Goal: Transaction & Acquisition: Purchase product/service

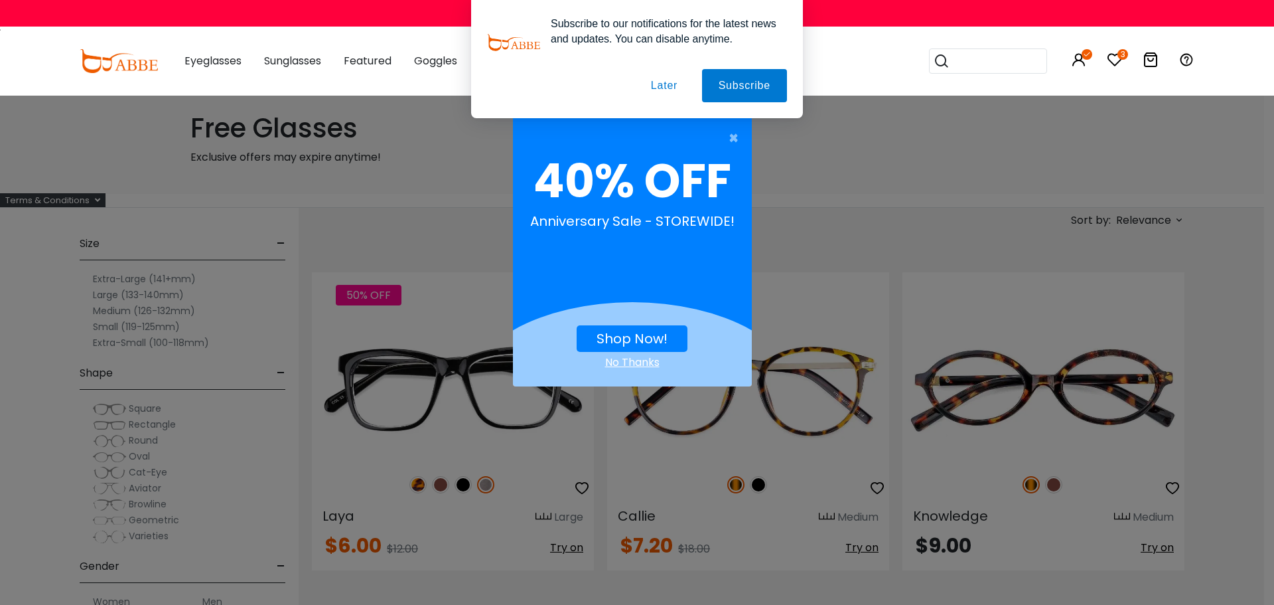
click at [672, 84] on button "Later" at bounding box center [664, 85] width 60 height 33
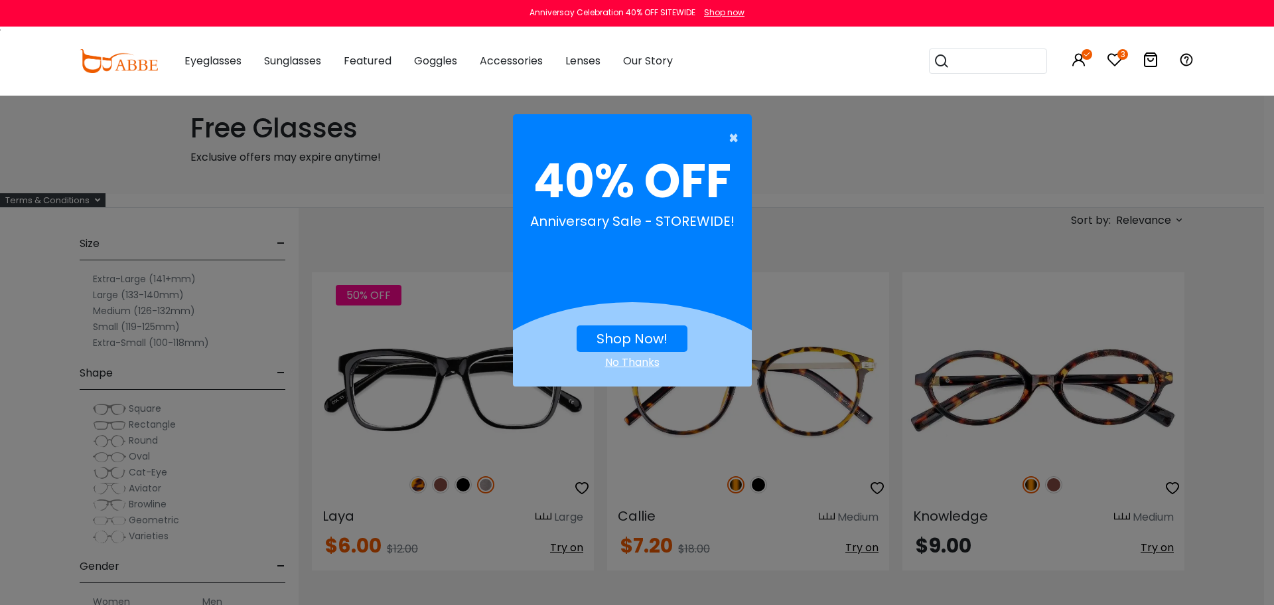
click at [727, 136] on button "×" at bounding box center [625, 138] width 239 height 27
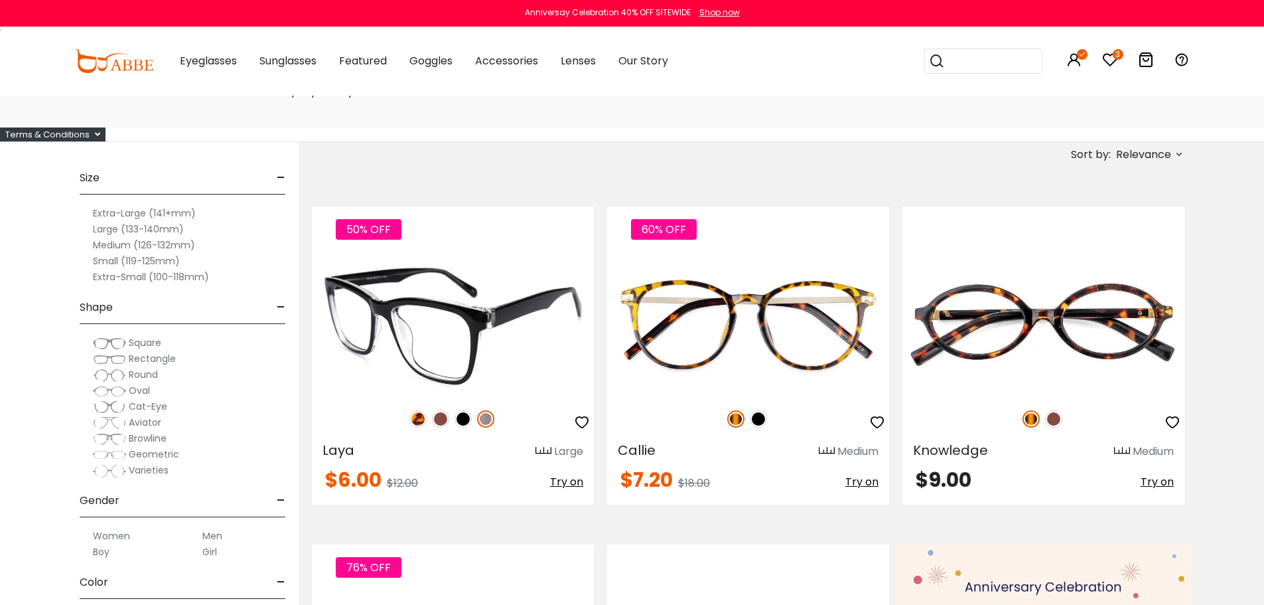
scroll to position [66, 0]
click at [461, 417] on img at bounding box center [463, 417] width 17 height 17
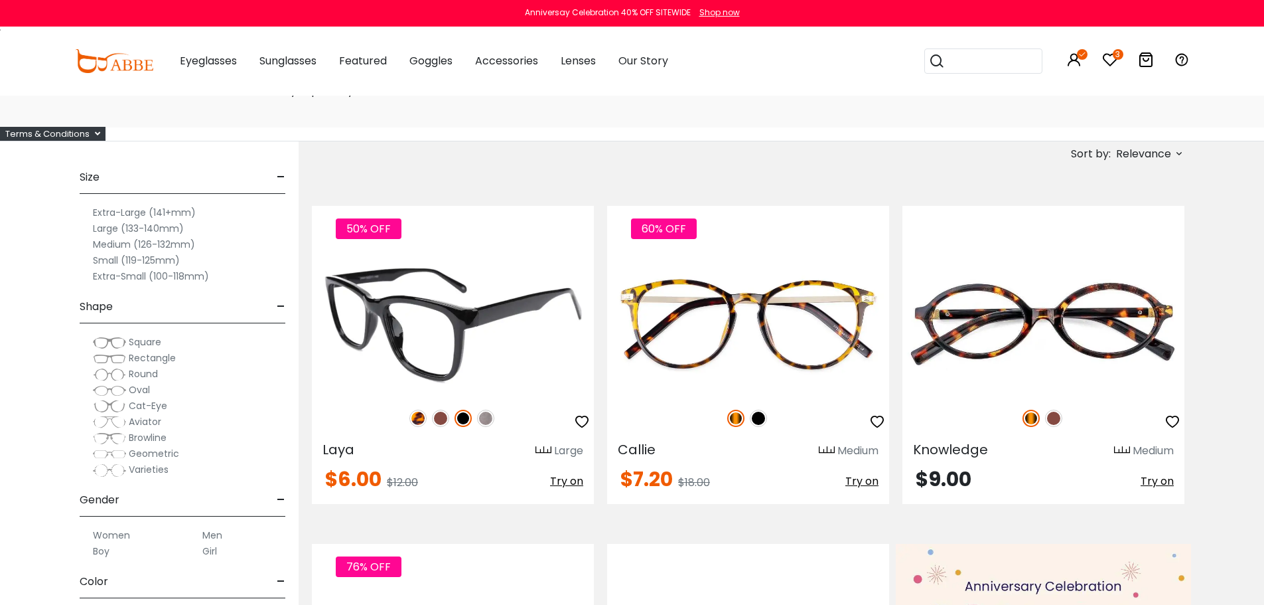
click at [483, 417] on img at bounding box center [485, 417] width 17 height 17
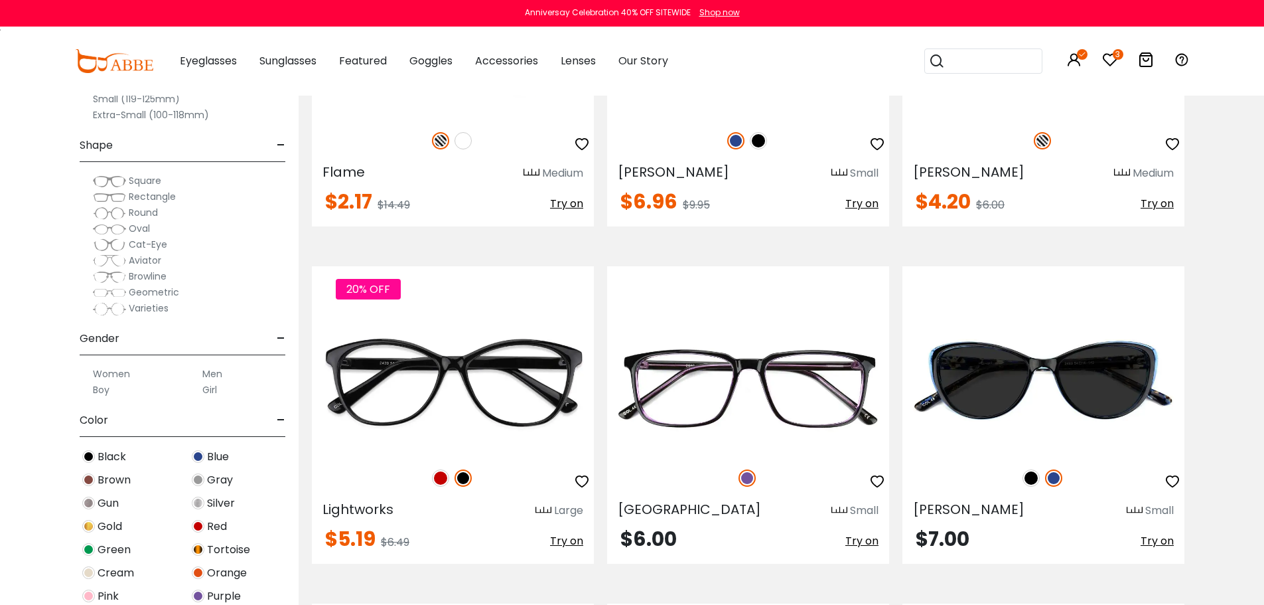
scroll to position [3783, 0]
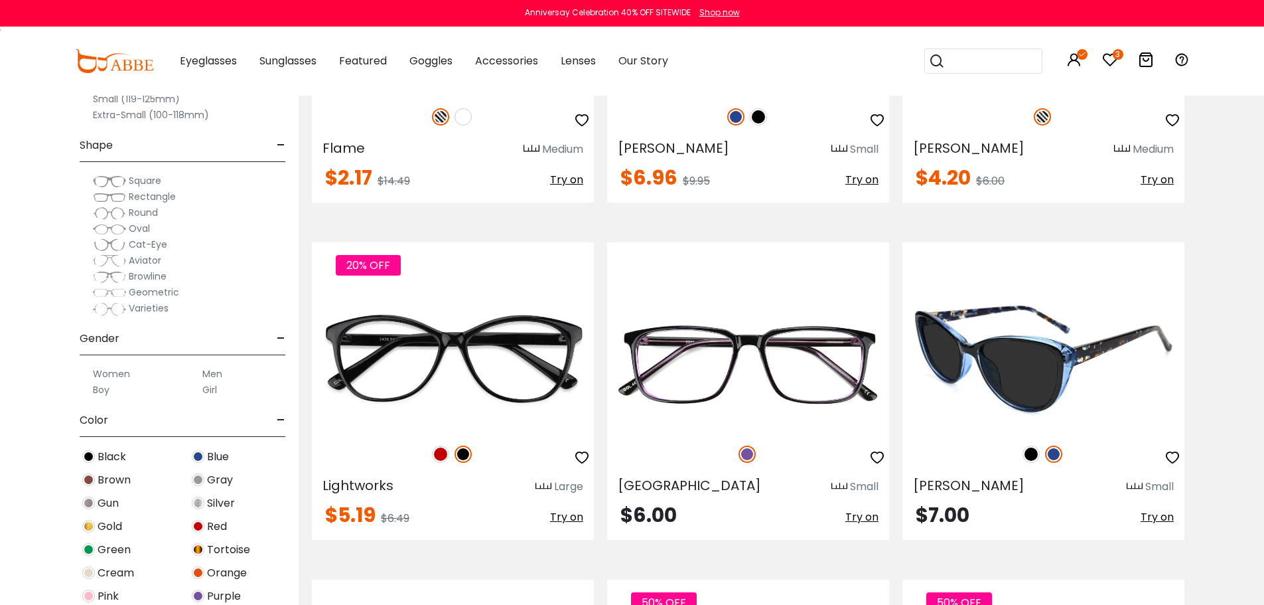
click at [1030, 452] on img at bounding box center [1031, 453] width 17 height 17
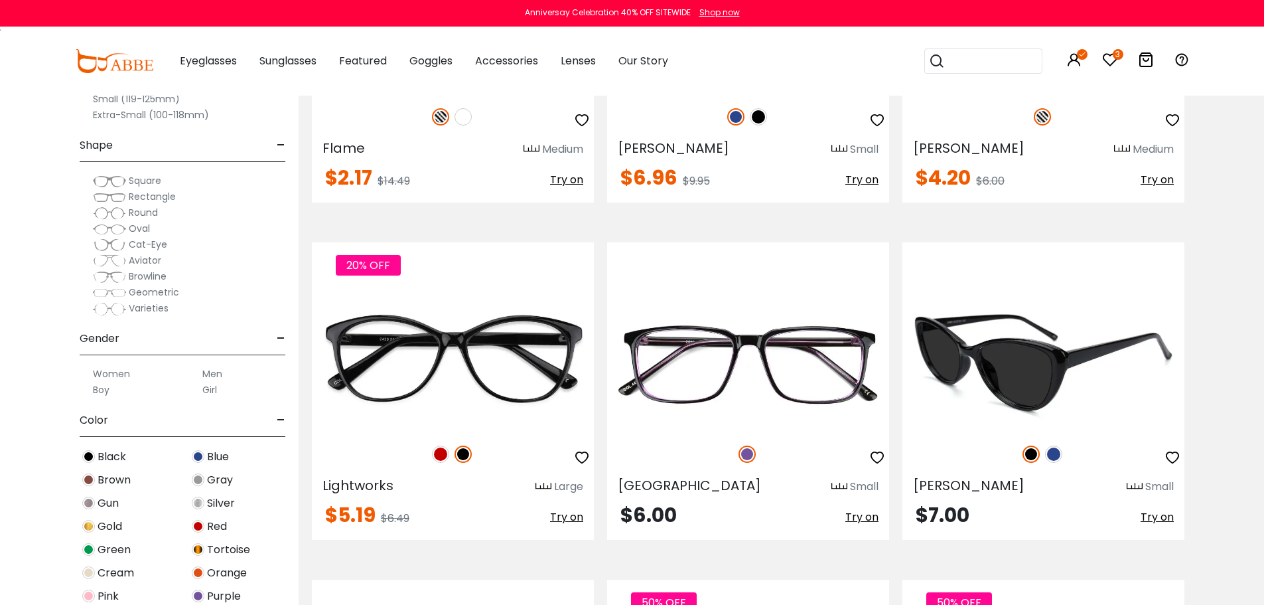
click at [1055, 457] on img at bounding box center [1053, 453] width 17 height 17
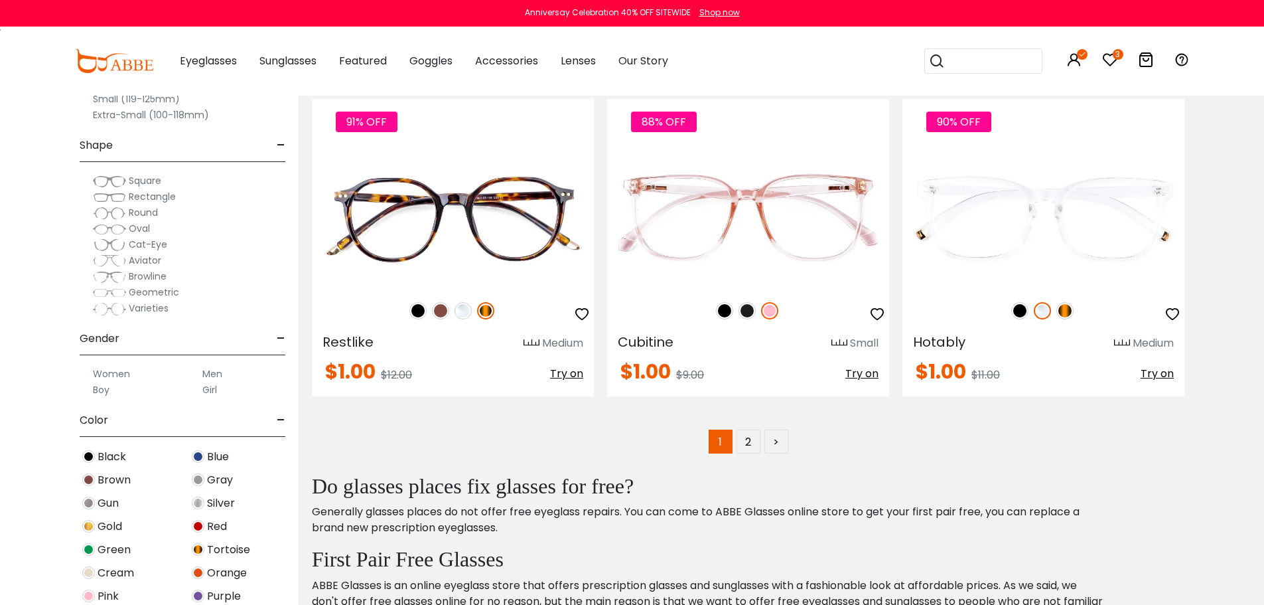
scroll to position [6703, 0]
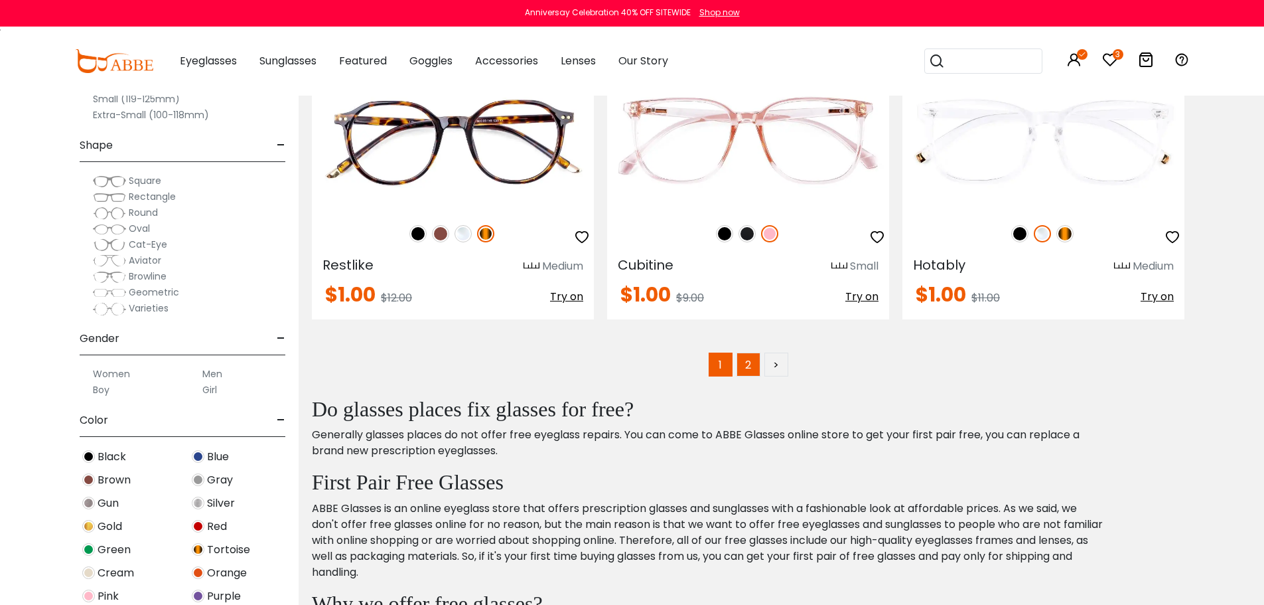
click at [753, 368] on link "2" at bounding box center [749, 364] width 24 height 24
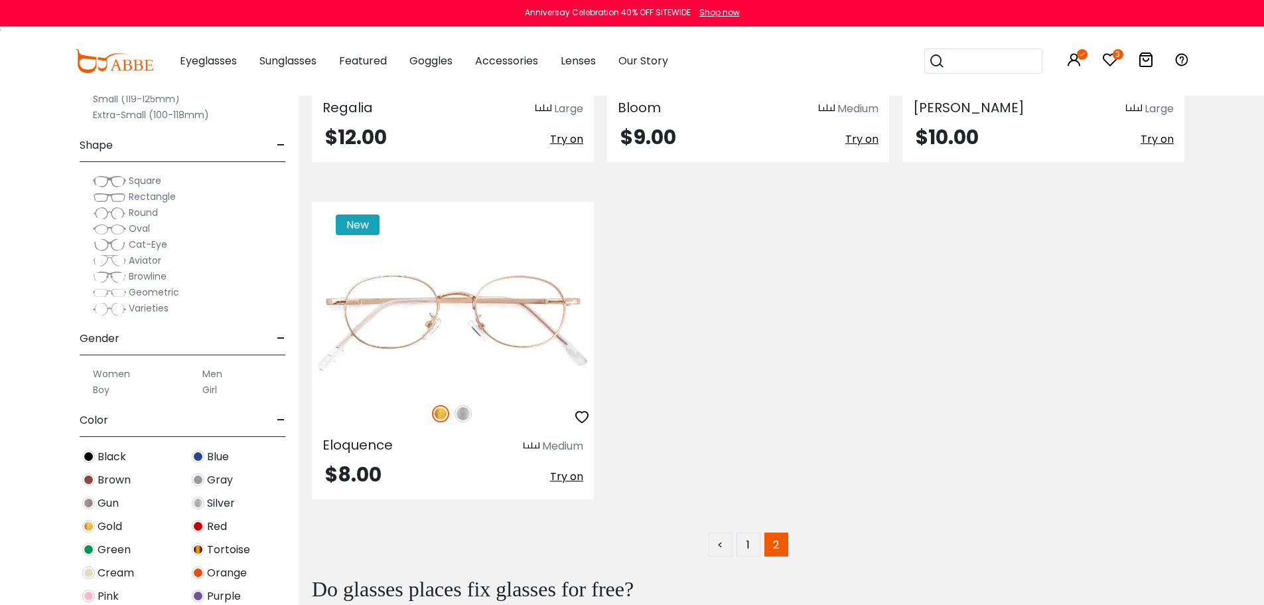
scroll to position [5973, 0]
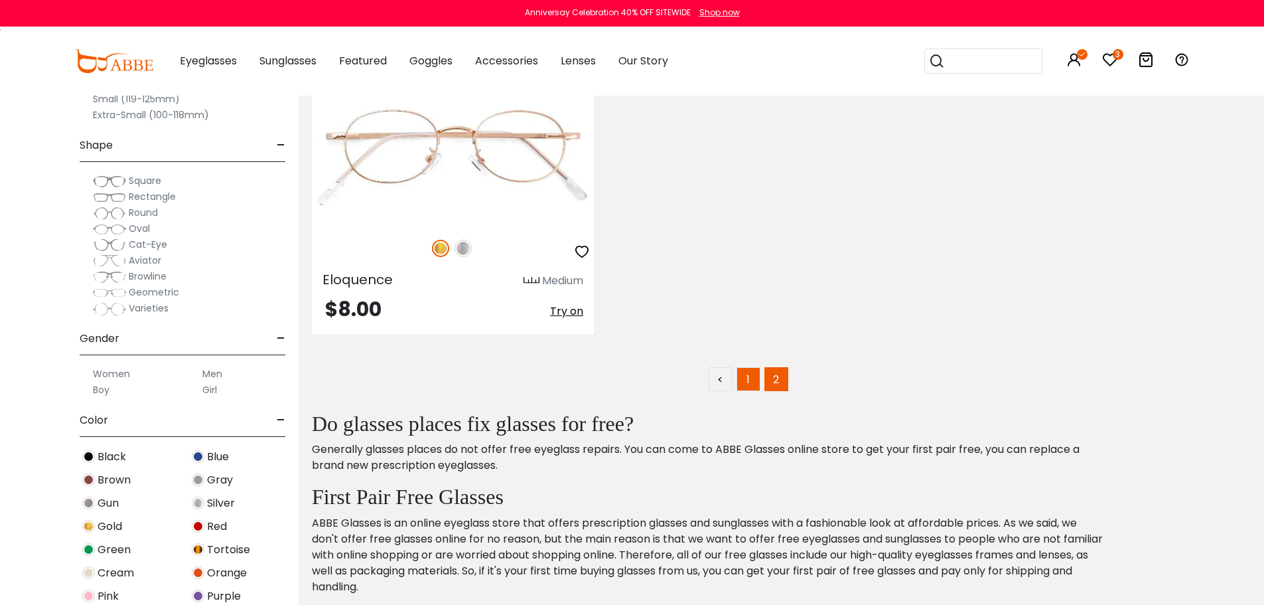
click at [746, 385] on link "1" at bounding box center [749, 379] width 24 height 24
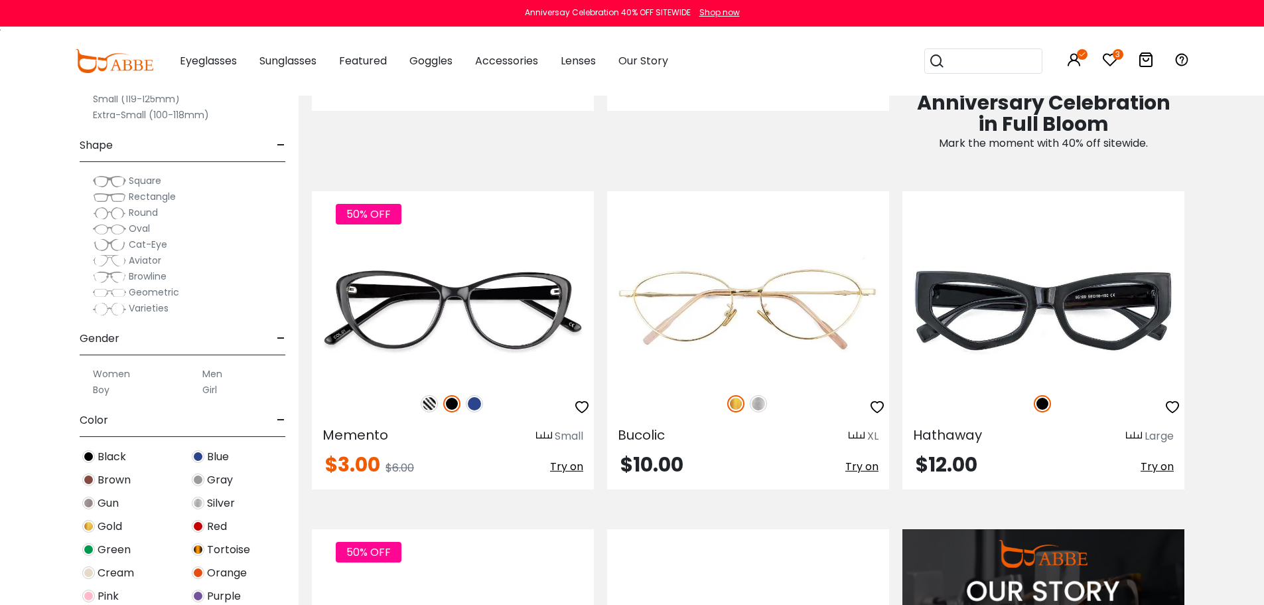
scroll to position [863, 0]
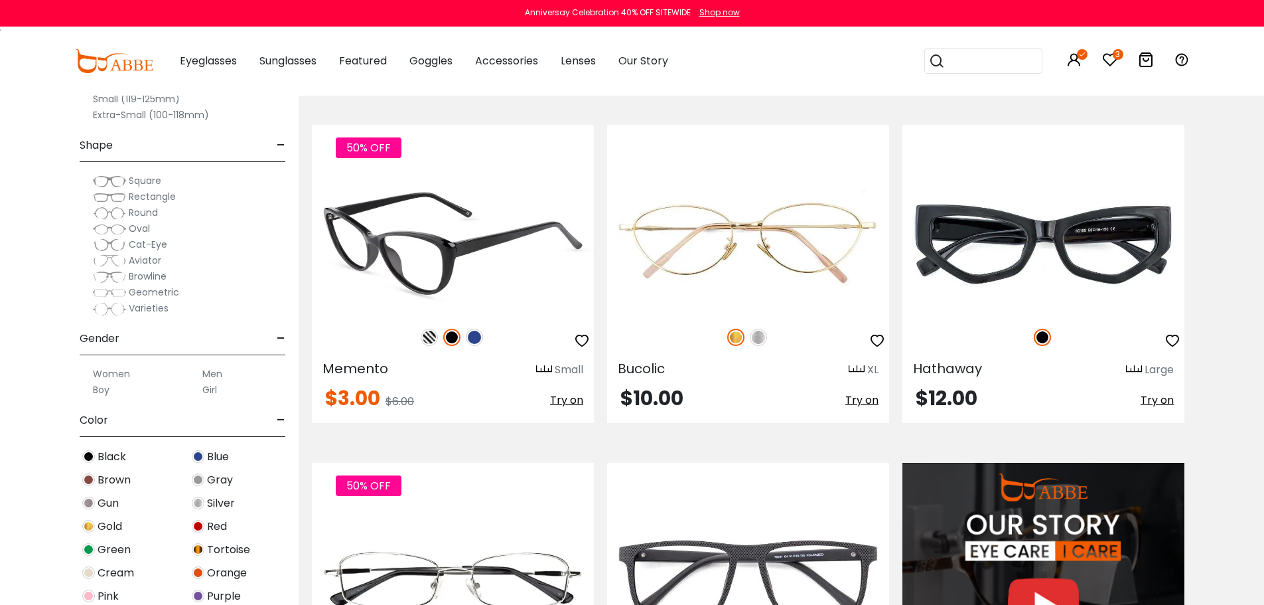
click at [478, 261] on img at bounding box center [453, 243] width 282 height 141
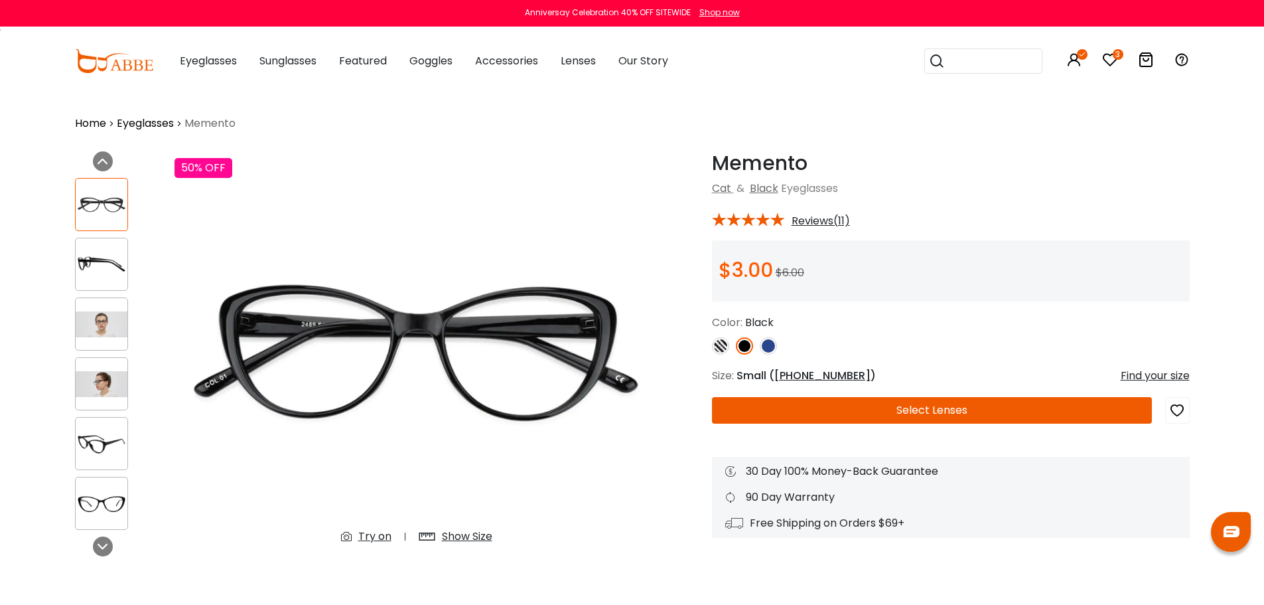
click at [103, 265] on img at bounding box center [102, 265] width 52 height 26
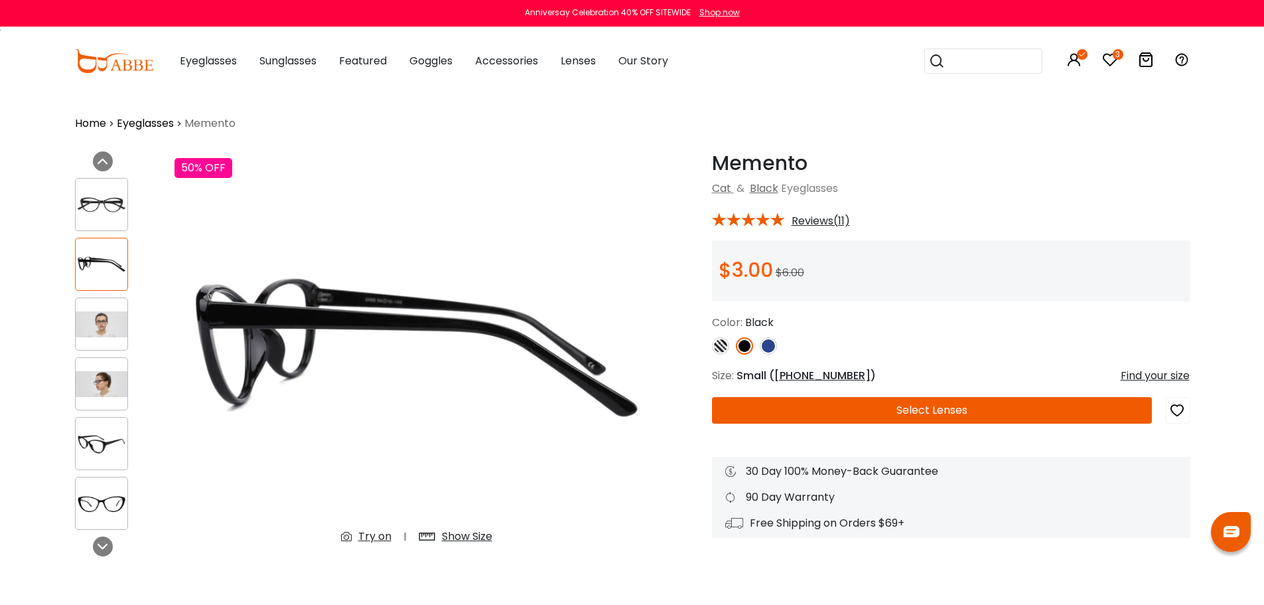
click at [102, 326] on img at bounding box center [102, 324] width 52 height 26
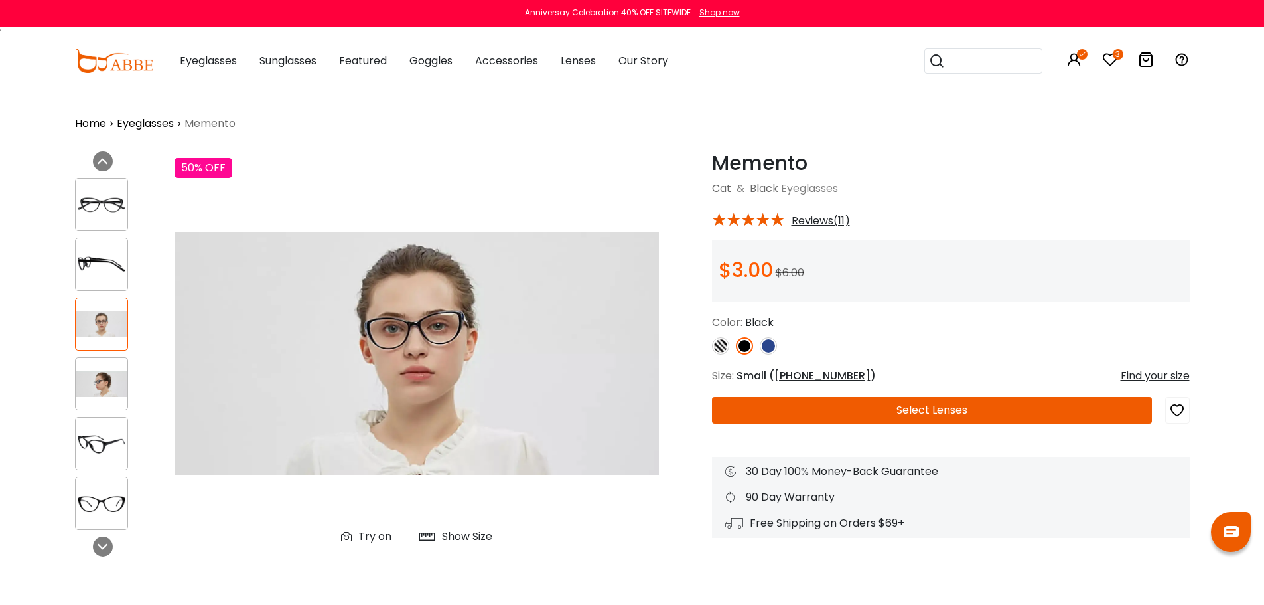
click at [102, 390] on img at bounding box center [102, 384] width 52 height 26
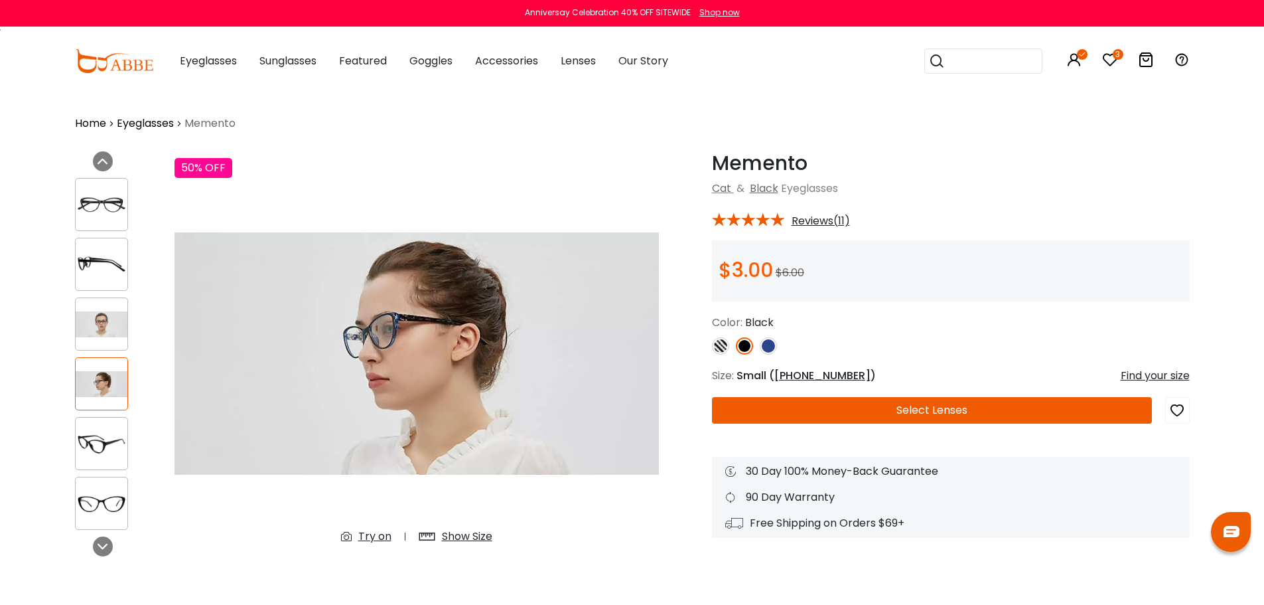
click at [111, 437] on img at bounding box center [102, 444] width 52 height 26
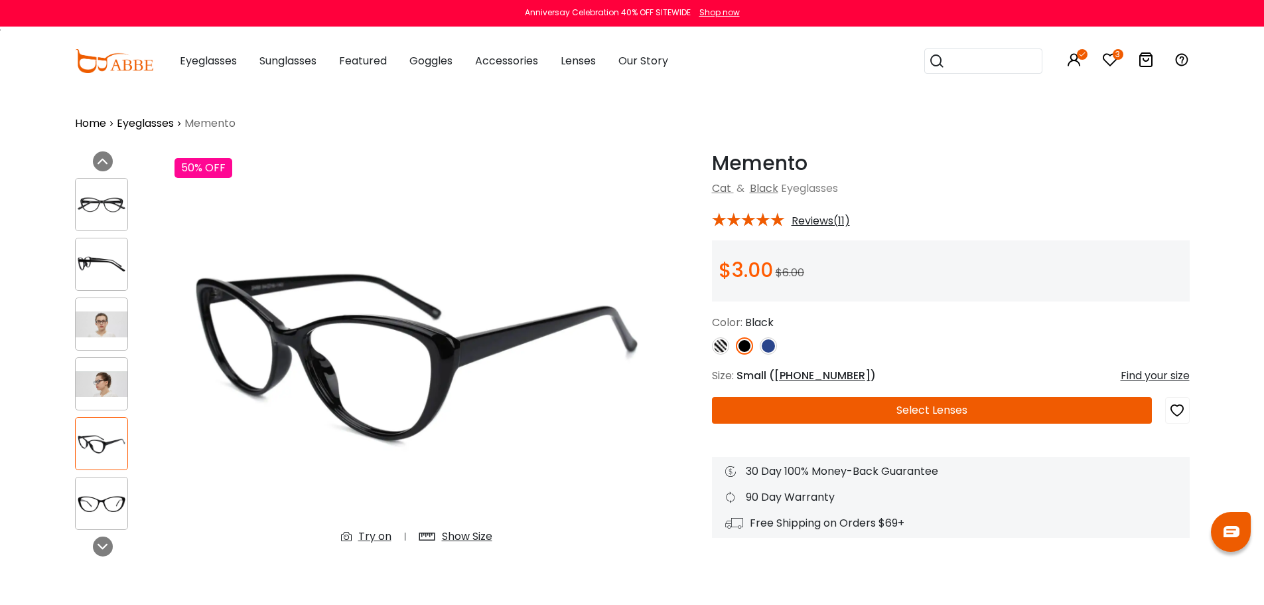
click at [108, 502] on img at bounding box center [102, 503] width 52 height 26
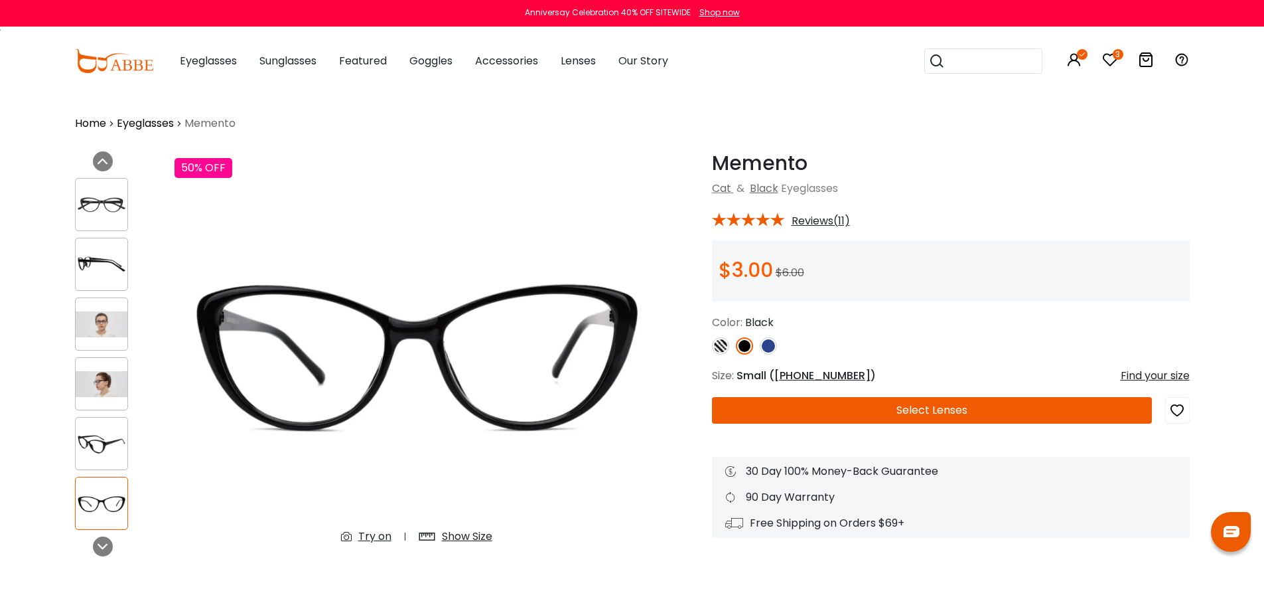
click at [936, 402] on button "Select Lenses" at bounding box center [932, 410] width 440 height 27
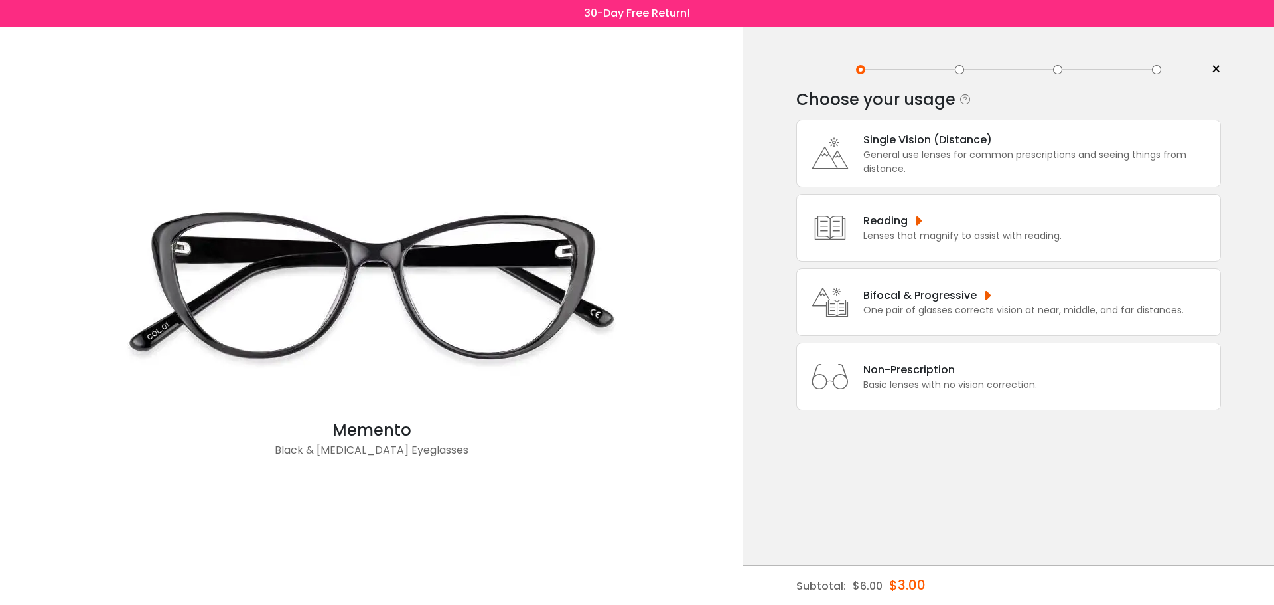
click at [879, 151] on div "General use lenses for common prescriptions and seeing things from distance." at bounding box center [1038, 162] width 350 height 28
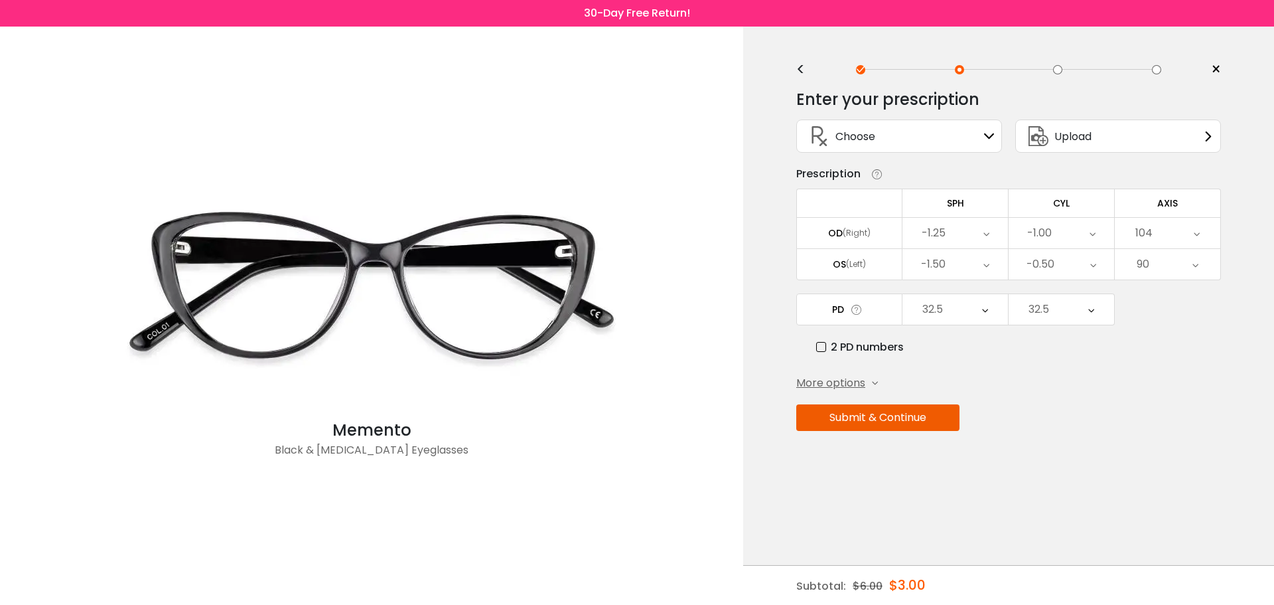
click at [934, 137] on div "Choose Sign In" at bounding box center [899, 136] width 191 height 32
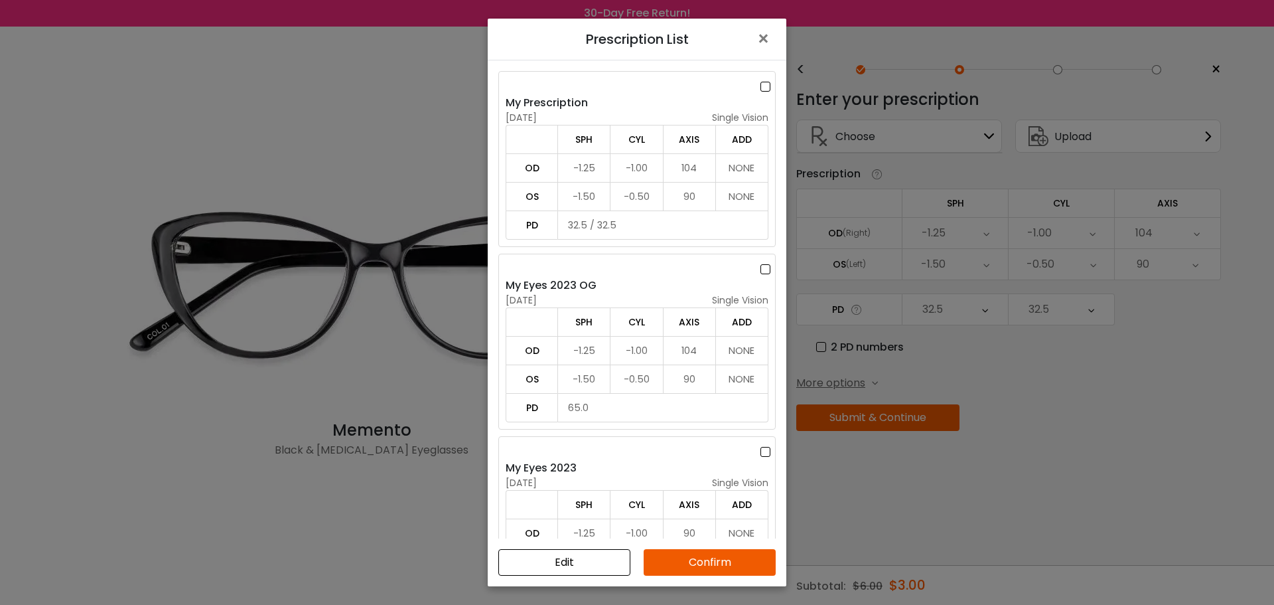
click at [763, 84] on label at bounding box center [768, 86] width 15 height 17
click at [711, 562] on button "Confirm" at bounding box center [710, 562] width 132 height 27
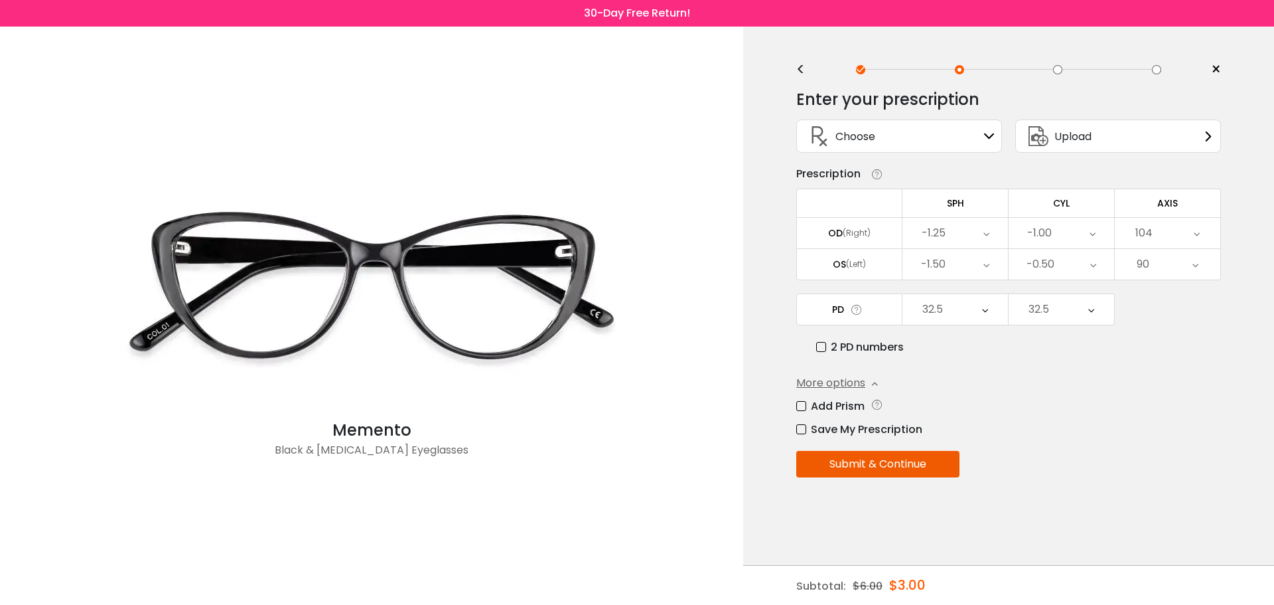
click at [909, 464] on button "Submit & Continue" at bounding box center [877, 464] width 163 height 27
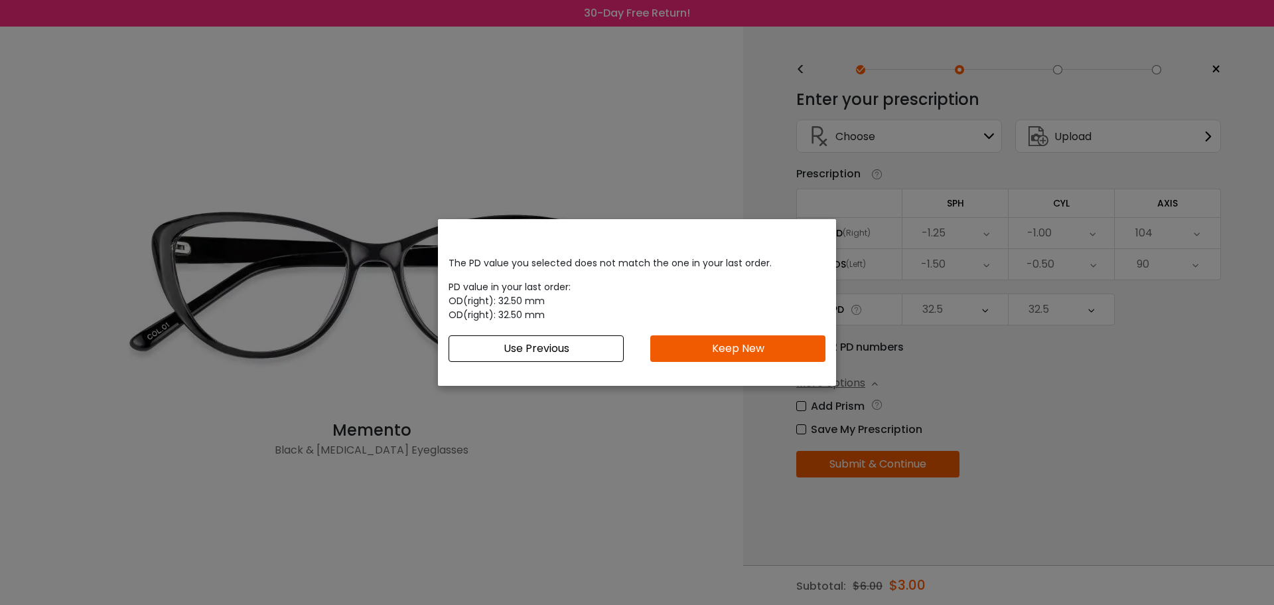
click at [715, 356] on button "Keep New" at bounding box center [737, 348] width 175 height 27
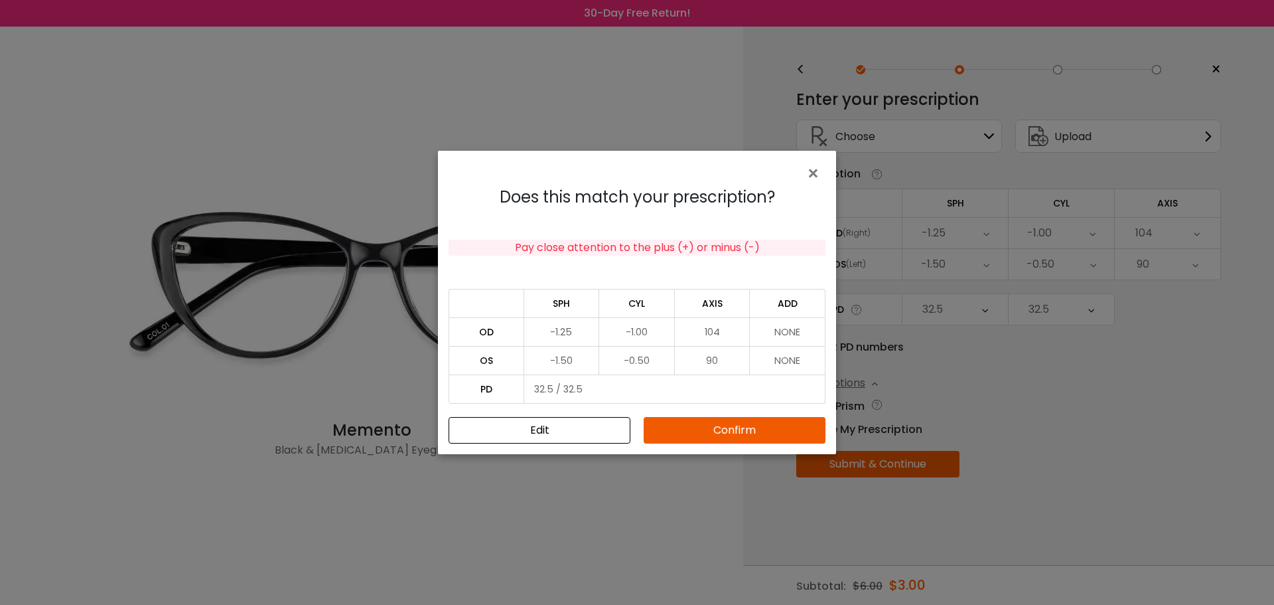
click at [698, 432] on button "Confirm" at bounding box center [735, 430] width 182 height 27
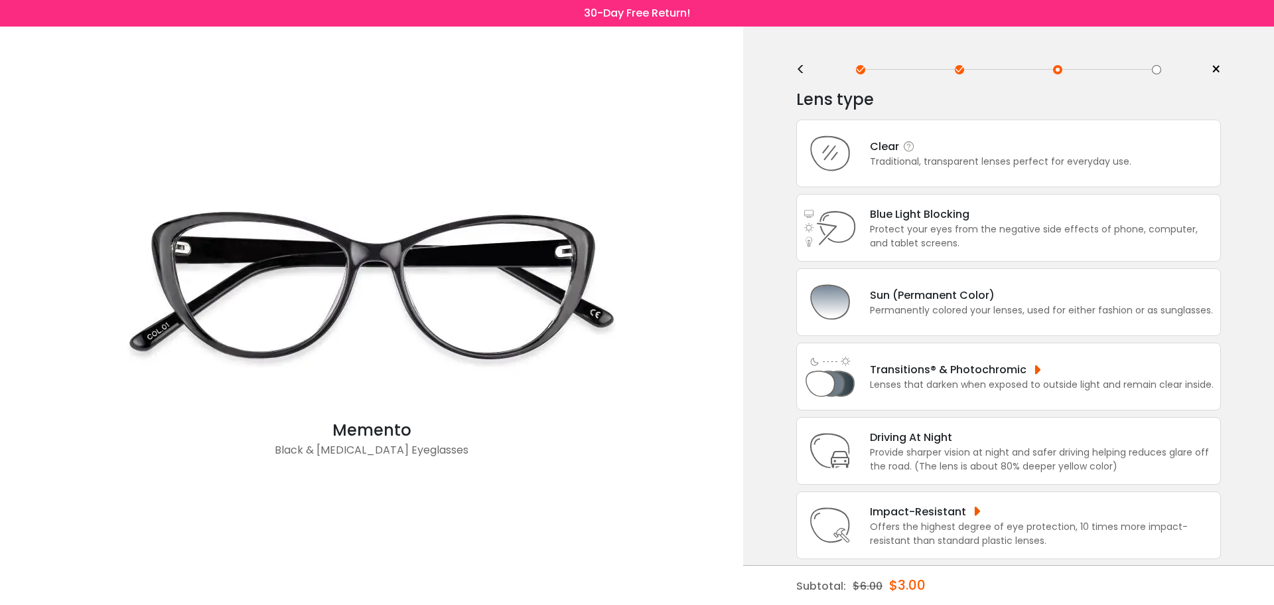
click at [947, 165] on div "Traditional, transparent lenses perfect for everyday use." at bounding box center [1000, 162] width 261 height 14
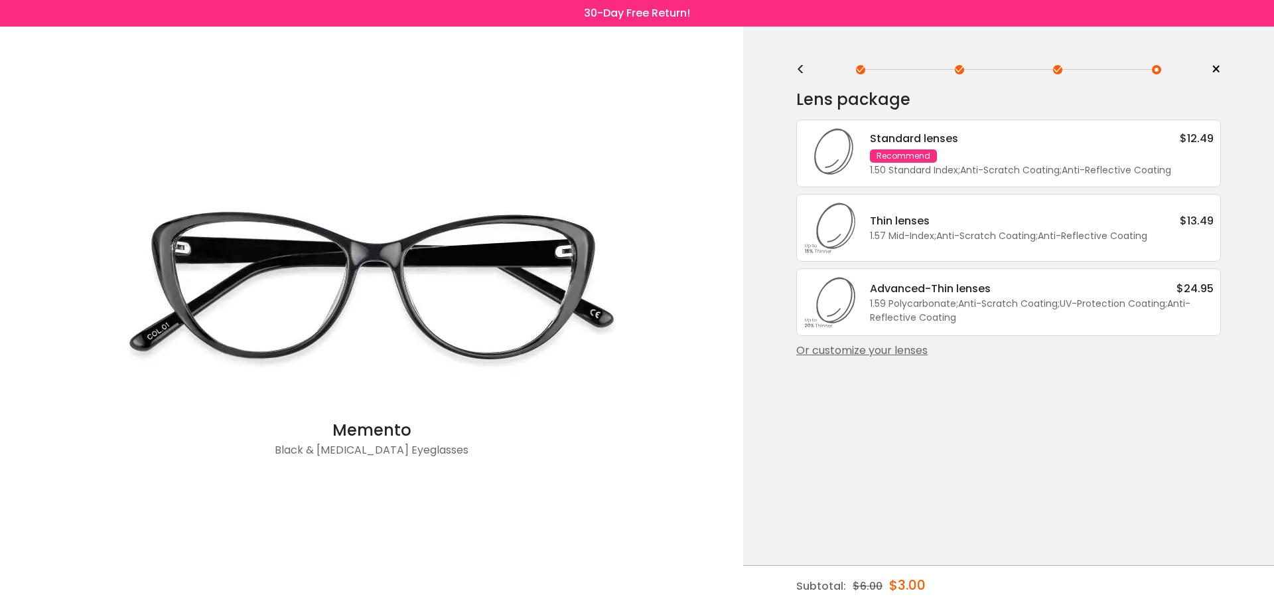
click at [960, 144] on div "Standard lenses $12.49" at bounding box center [1042, 138] width 344 height 17
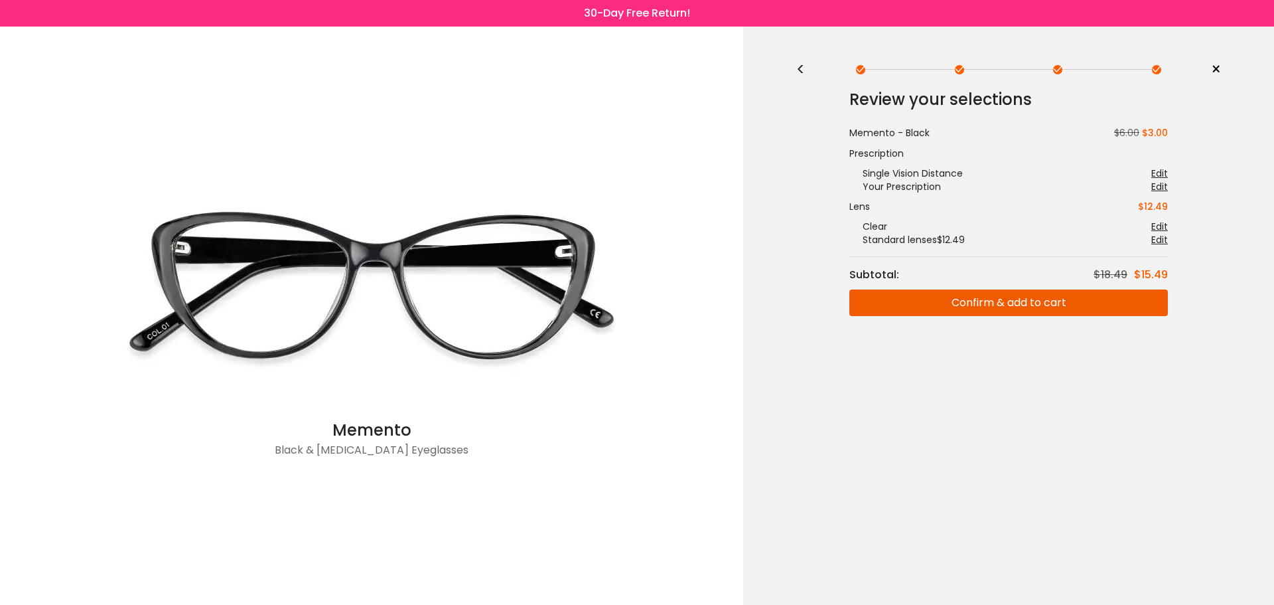
click at [1021, 305] on button "Confirm & add to cart" at bounding box center [1008, 302] width 319 height 27
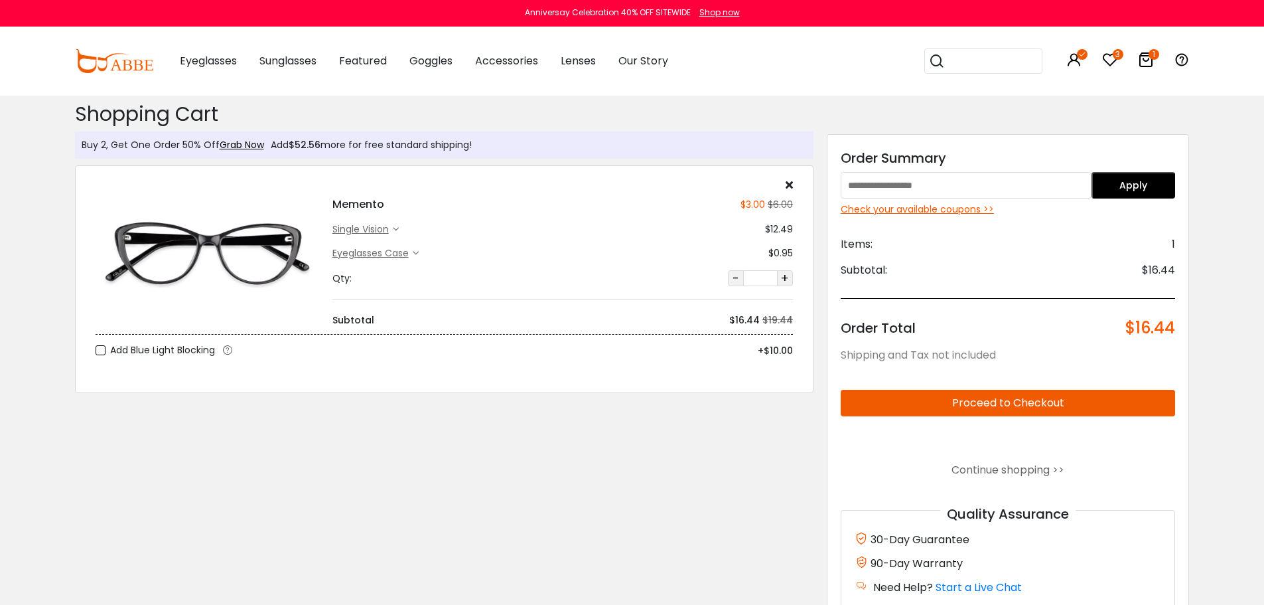
click at [917, 186] on input "text" at bounding box center [966, 185] width 251 height 27
type input "********"
click at [1108, 184] on button "Apply" at bounding box center [1134, 185] width 84 height 27
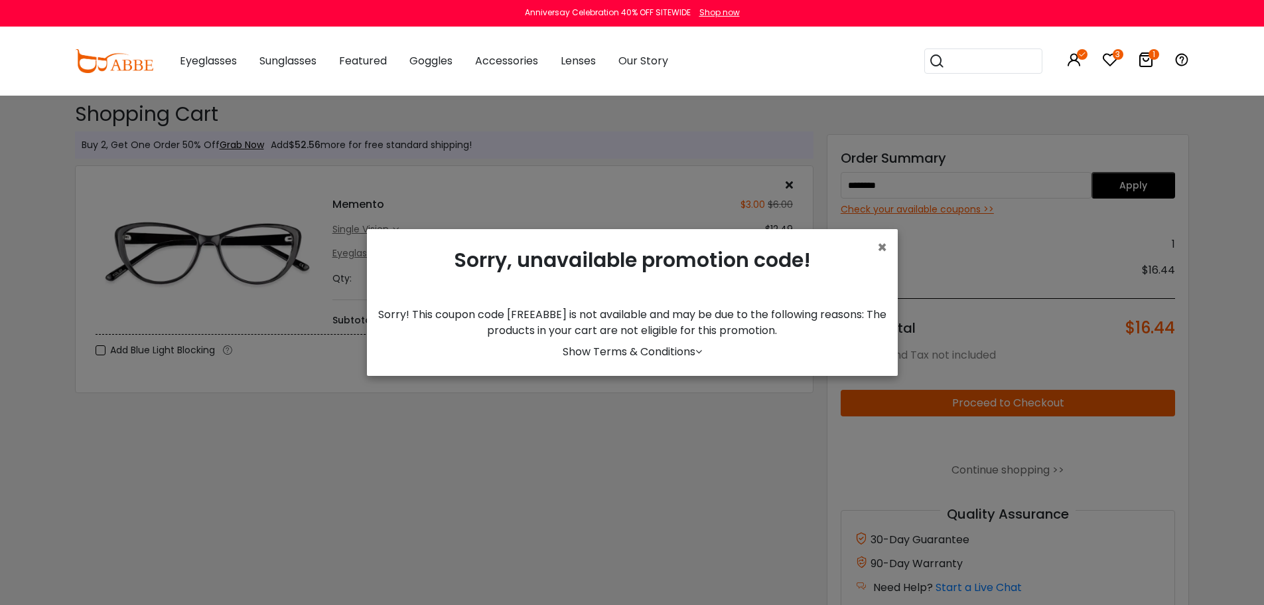
click at [680, 350] on link "Show Terms & Conditions" at bounding box center [632, 351] width 139 height 15
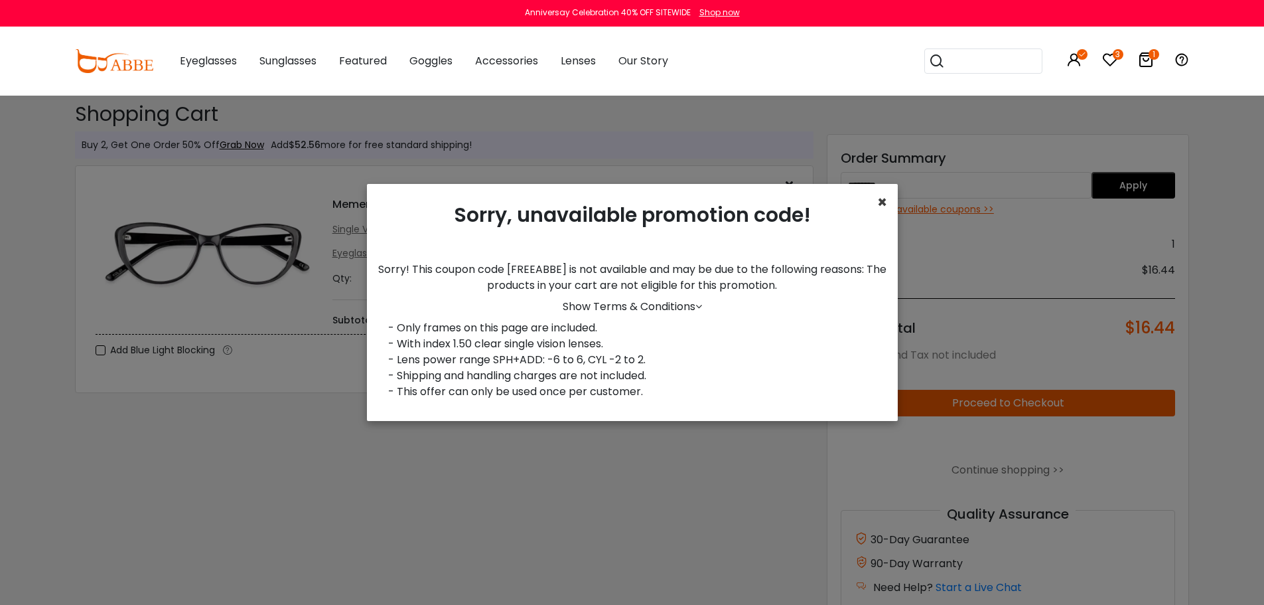
click at [883, 201] on span "×" at bounding box center [882, 202] width 10 height 22
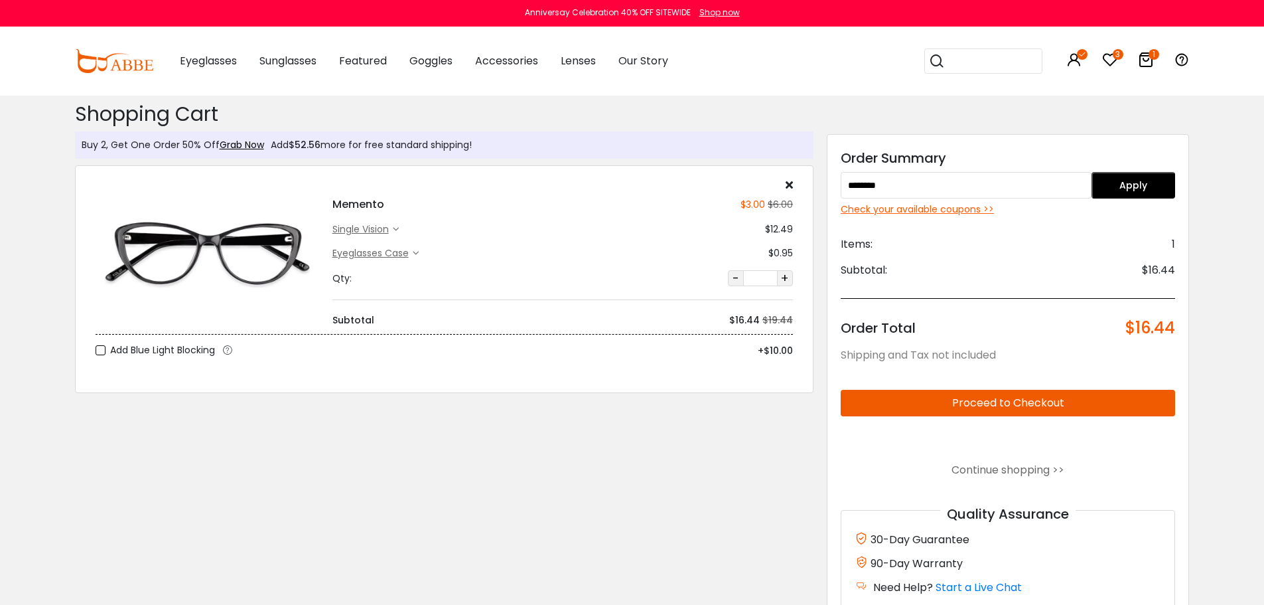
click at [382, 229] on div "single vision" at bounding box center [362, 229] width 60 height 14
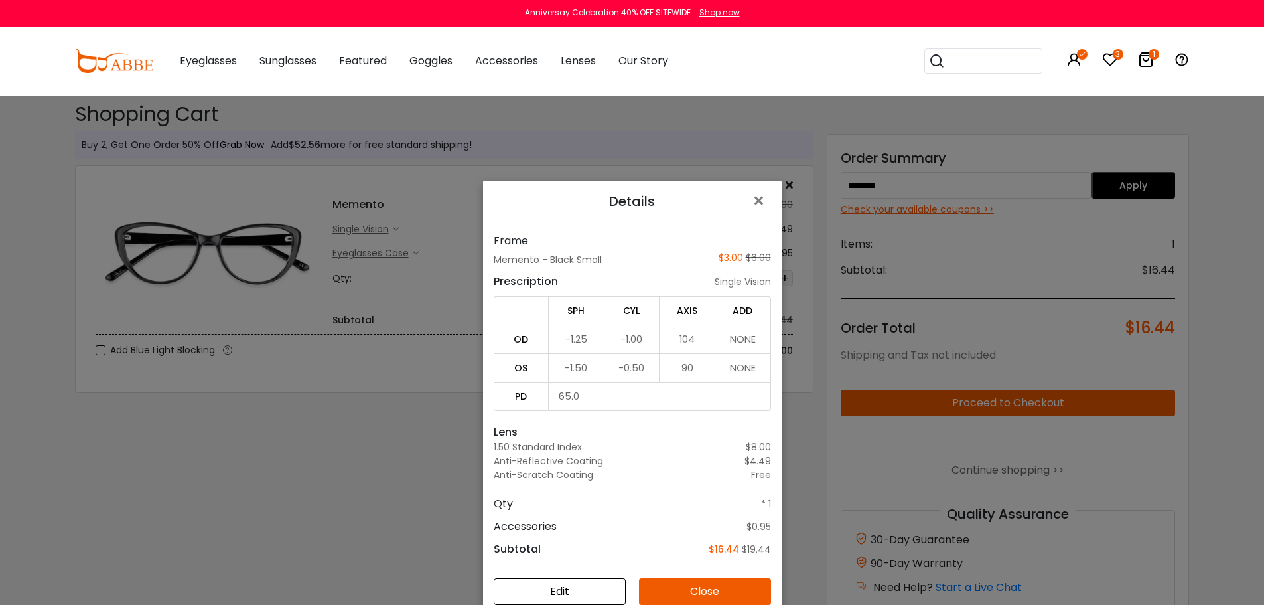
scroll to position [66, 0]
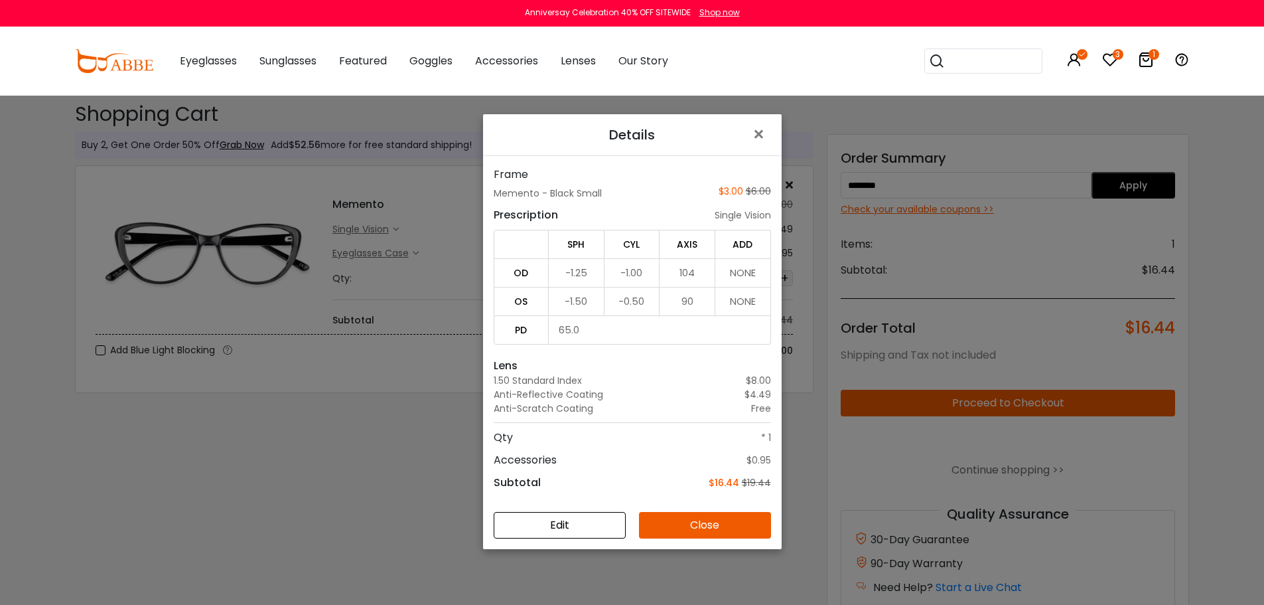
click at [681, 529] on button "Close" at bounding box center [705, 525] width 132 height 27
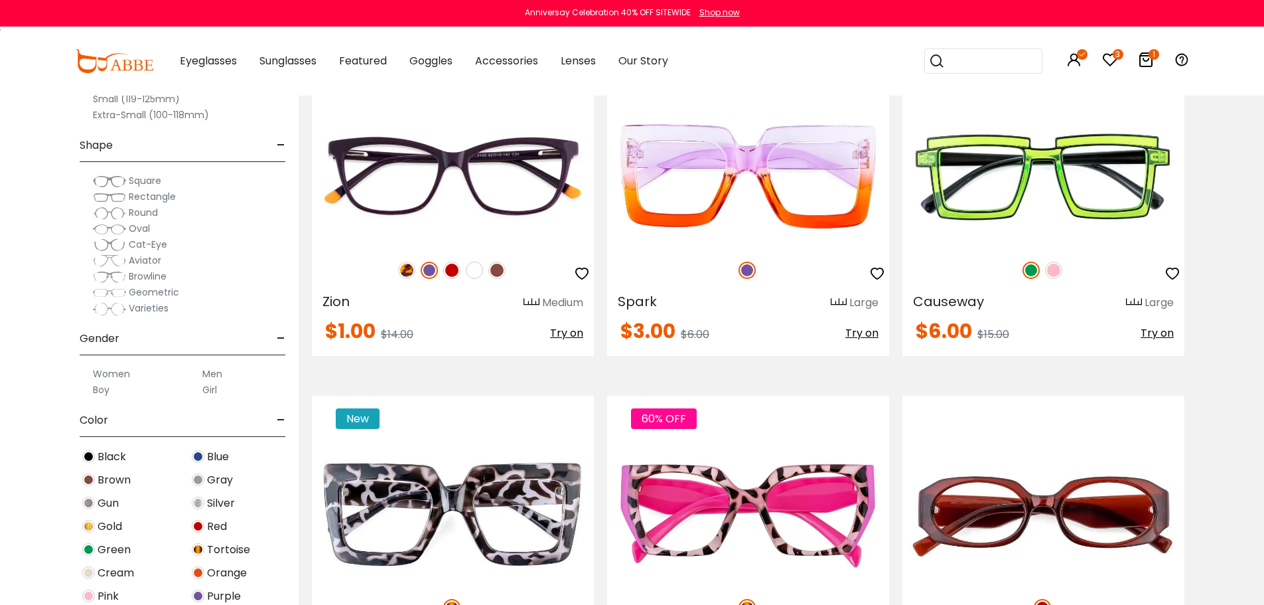
scroll to position [1526, 0]
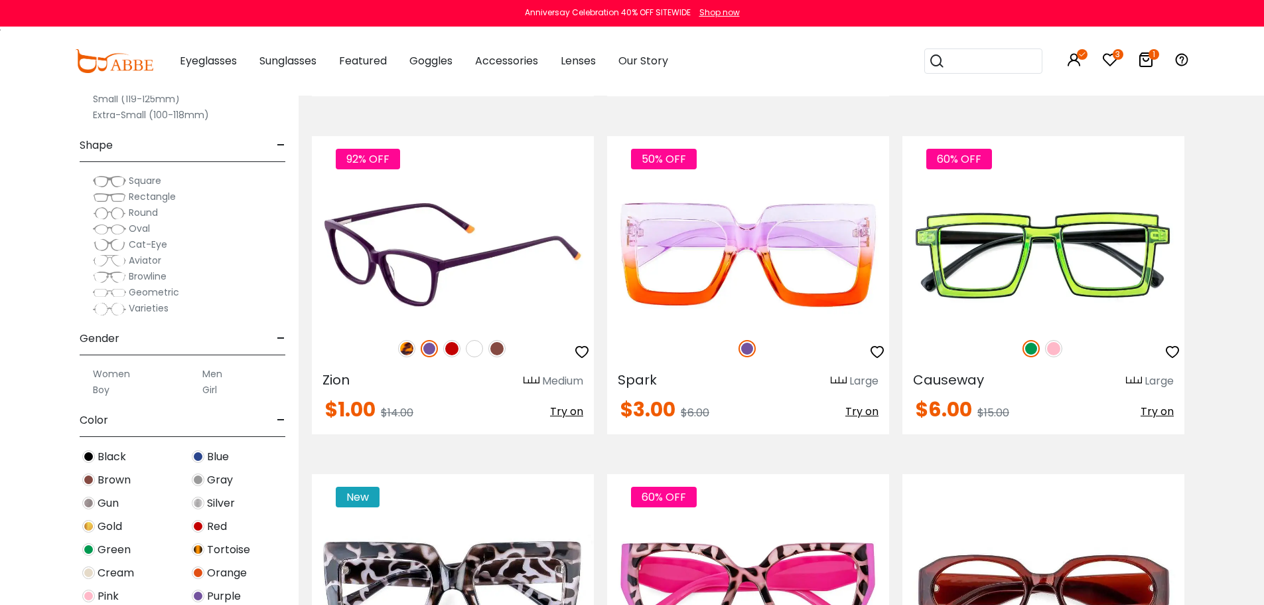
click at [451, 346] on img at bounding box center [451, 348] width 17 height 17
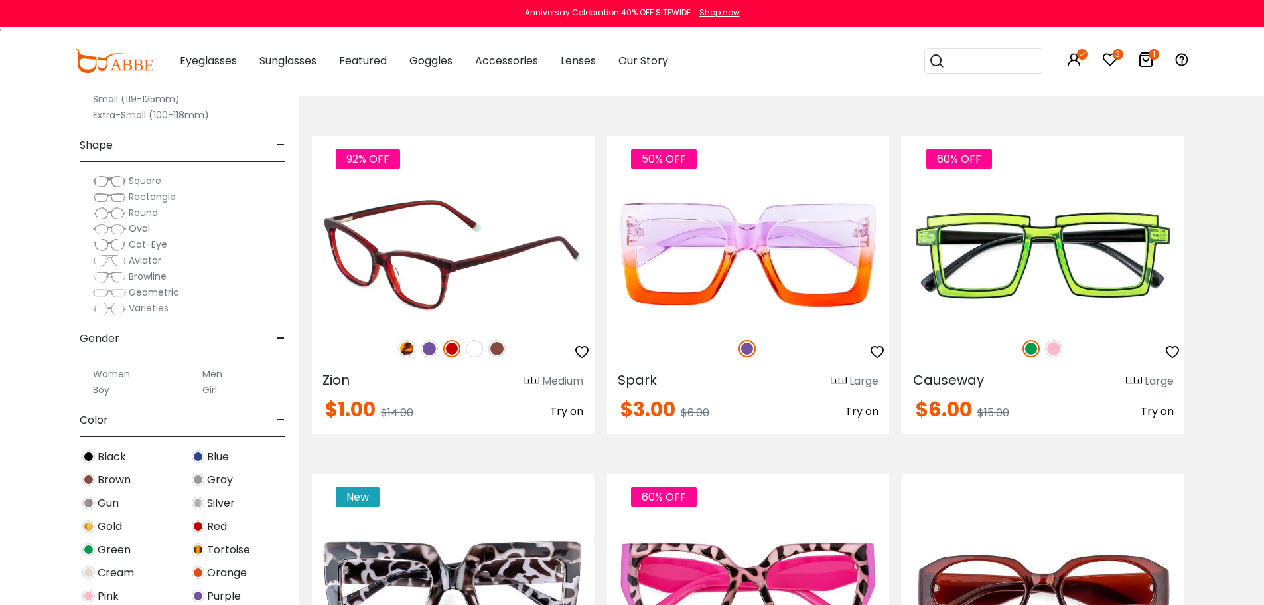
click at [471, 350] on img at bounding box center [474, 348] width 17 height 17
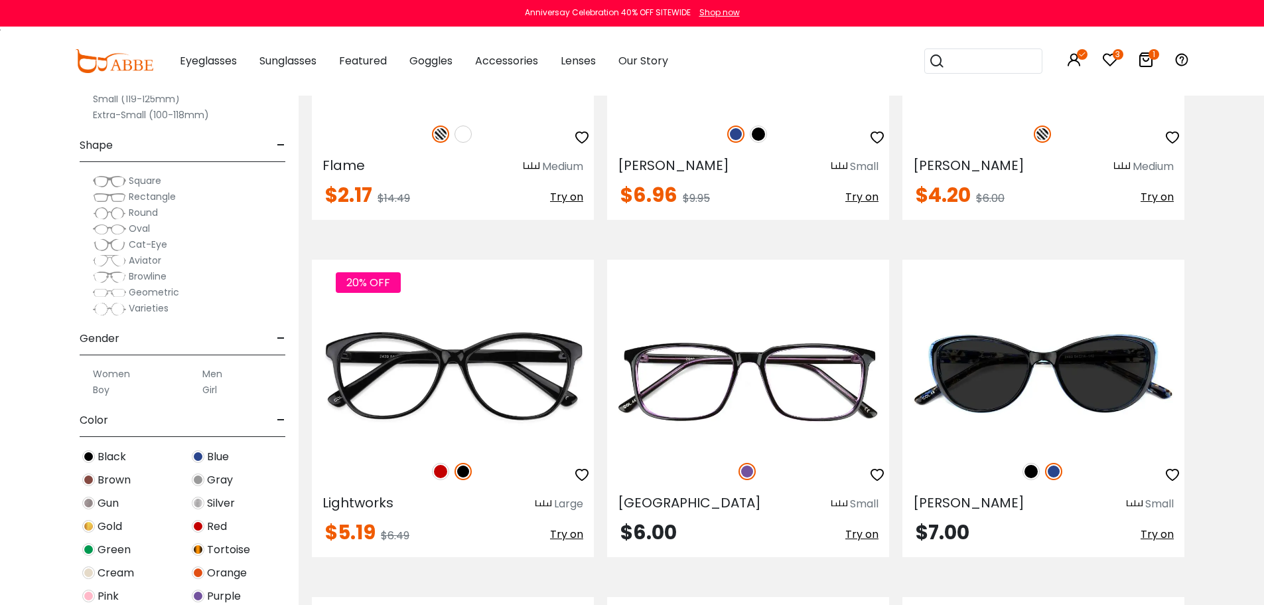
scroll to position [3584, 0]
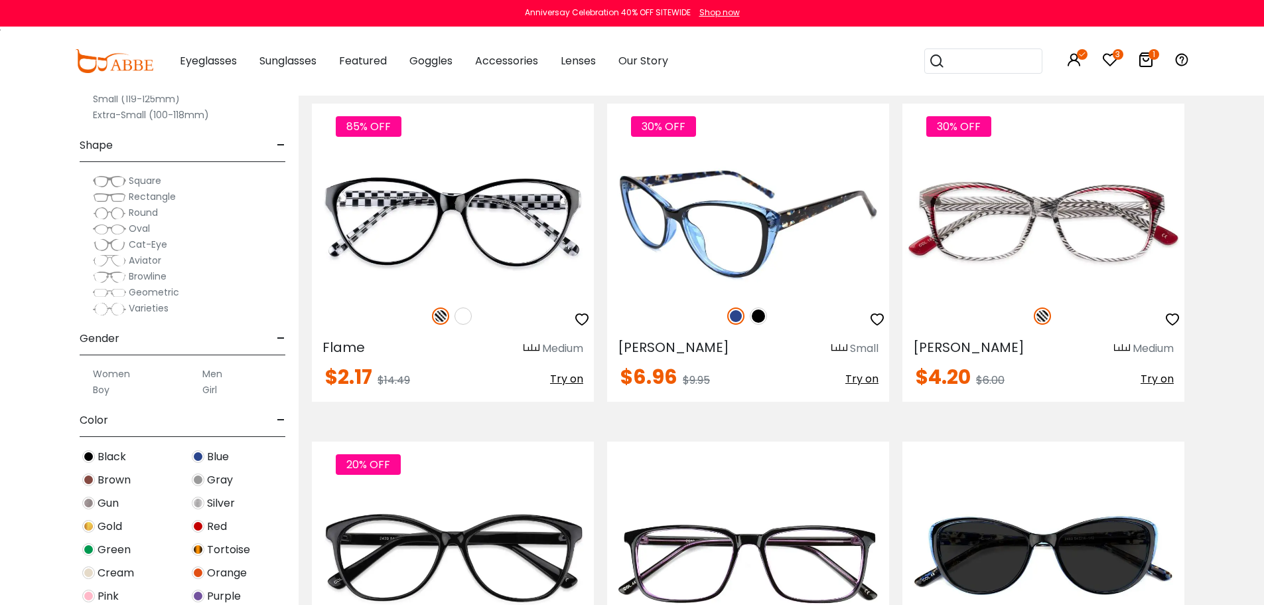
click at [764, 317] on img at bounding box center [758, 315] width 17 height 17
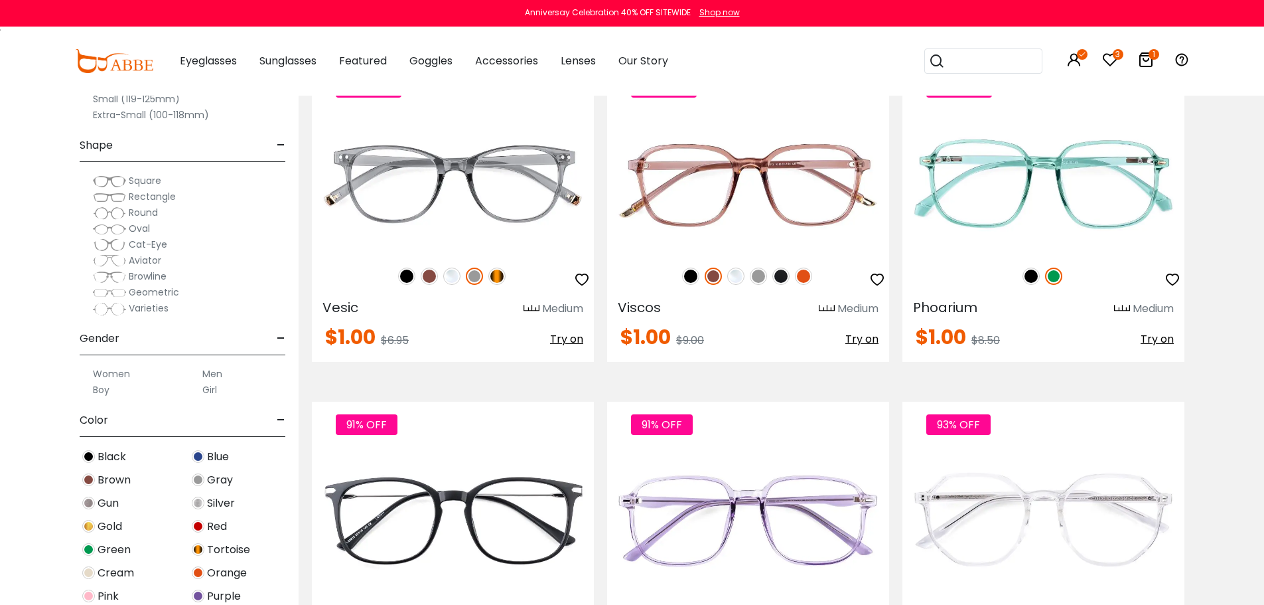
scroll to position [5309, 0]
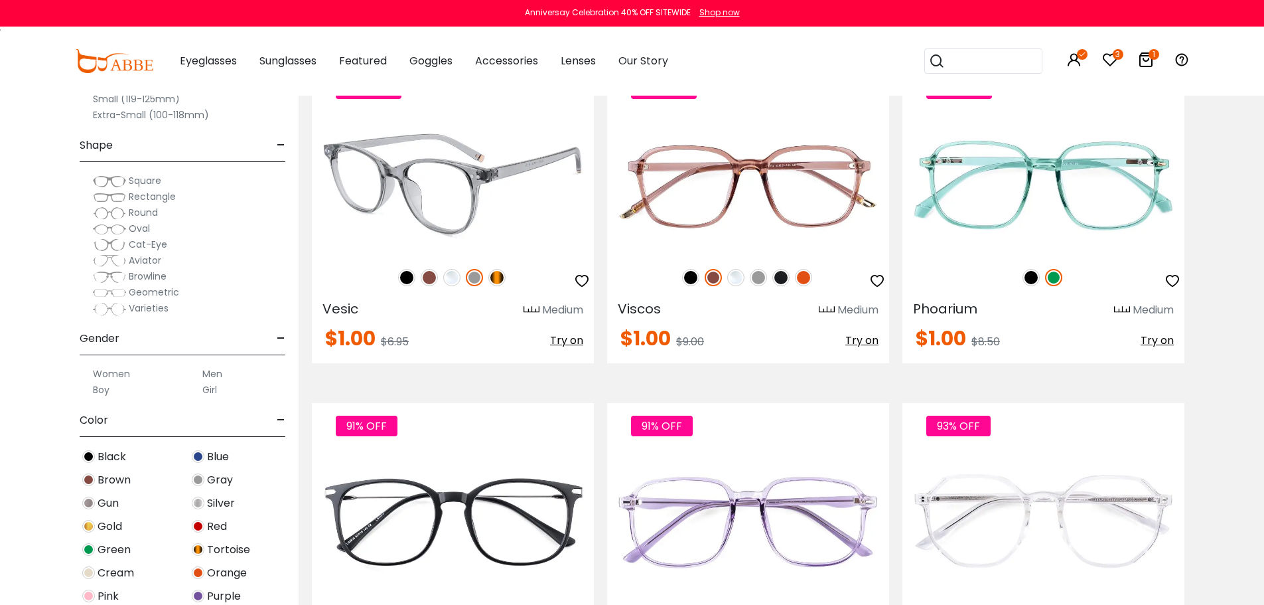
click at [409, 278] on img at bounding box center [406, 277] width 17 height 17
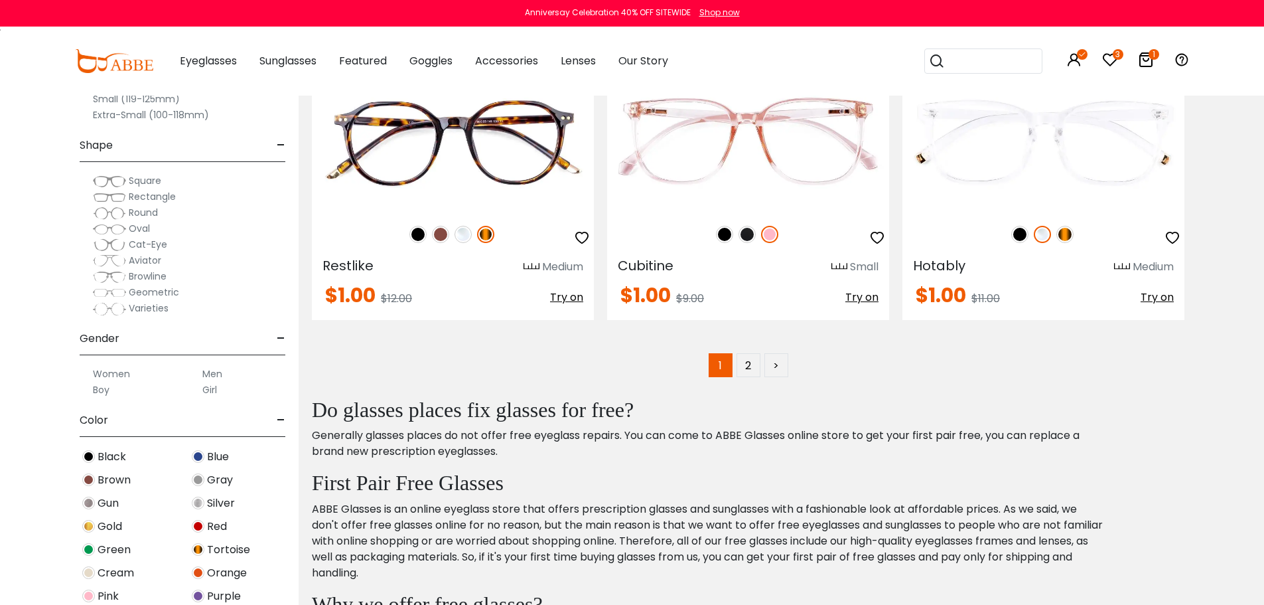
scroll to position [6504, 0]
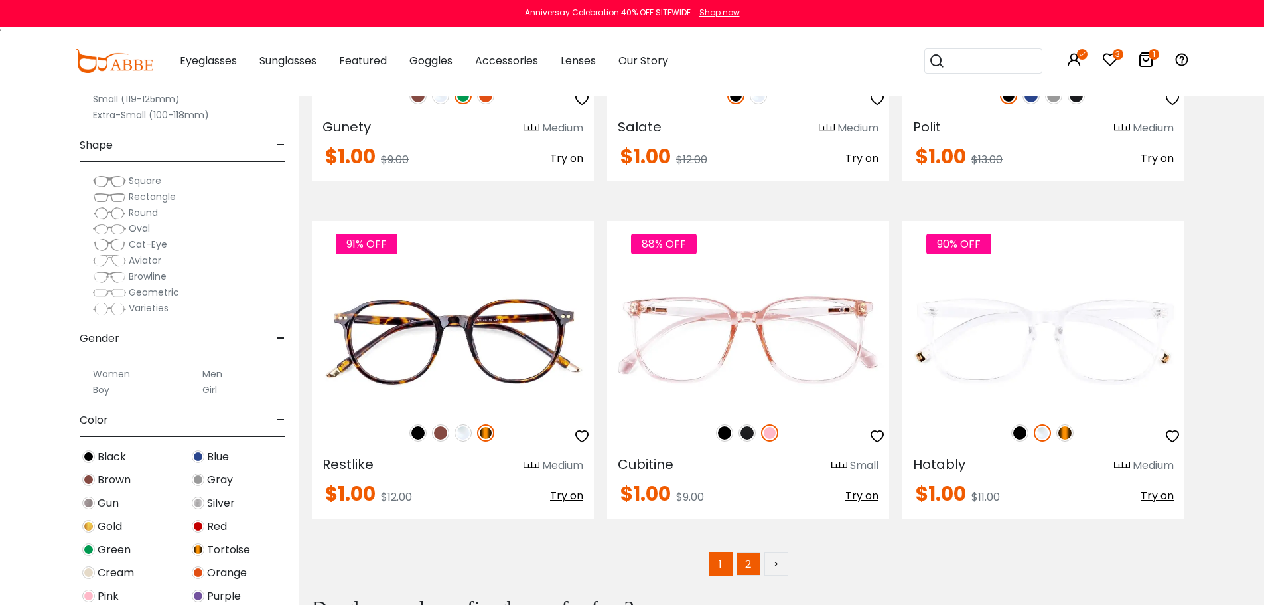
click at [753, 561] on link "2" at bounding box center [749, 564] width 24 height 24
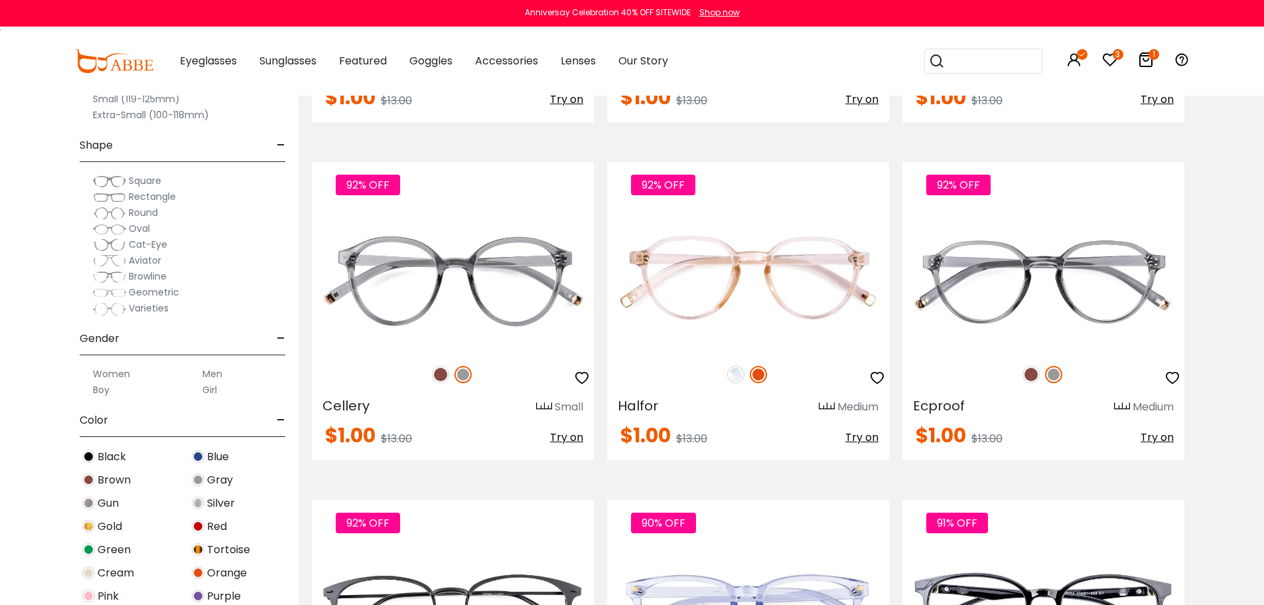
scroll to position [1792, 0]
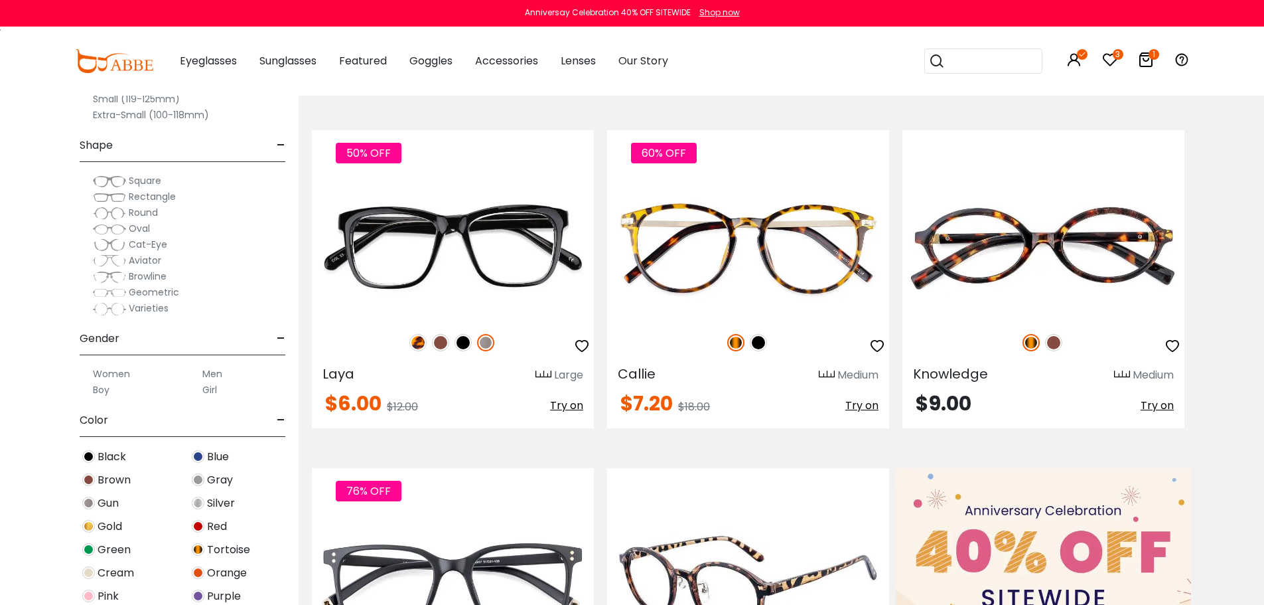
scroll to position [133, 0]
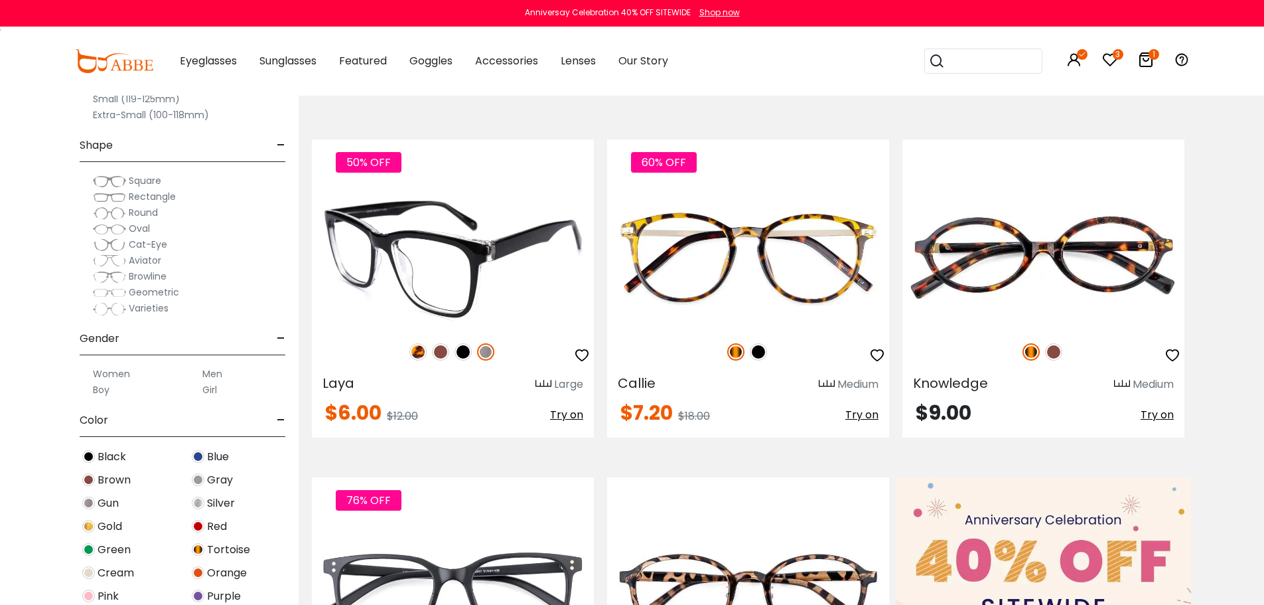
click at [466, 349] on img at bounding box center [463, 351] width 17 height 17
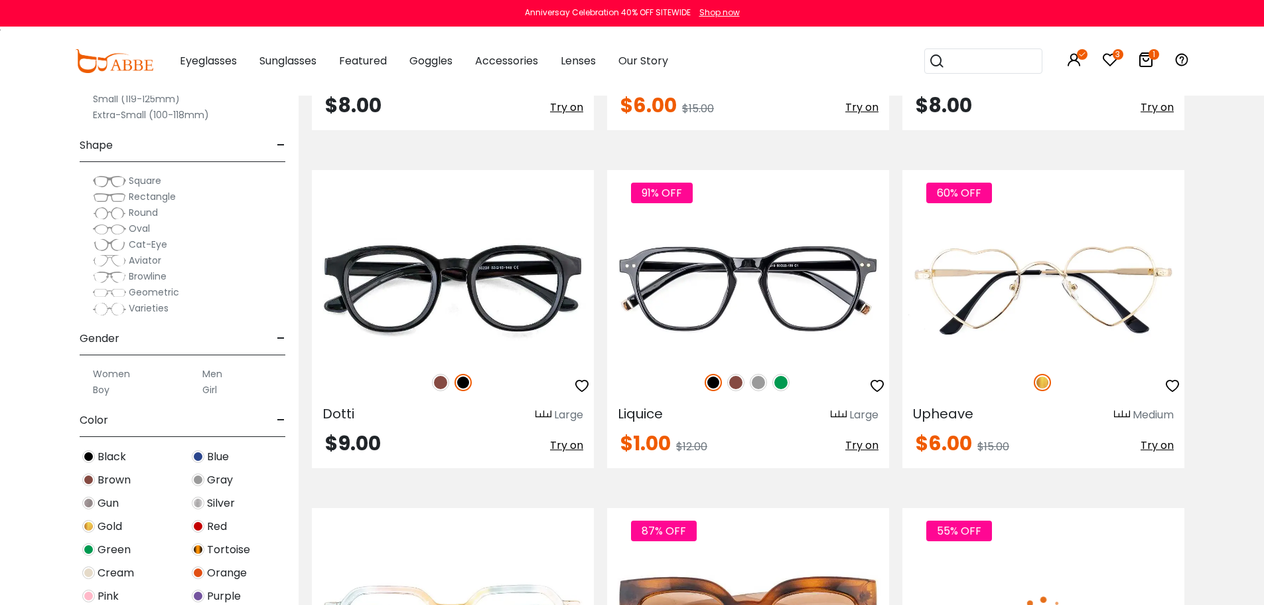
scroll to position [2190, 0]
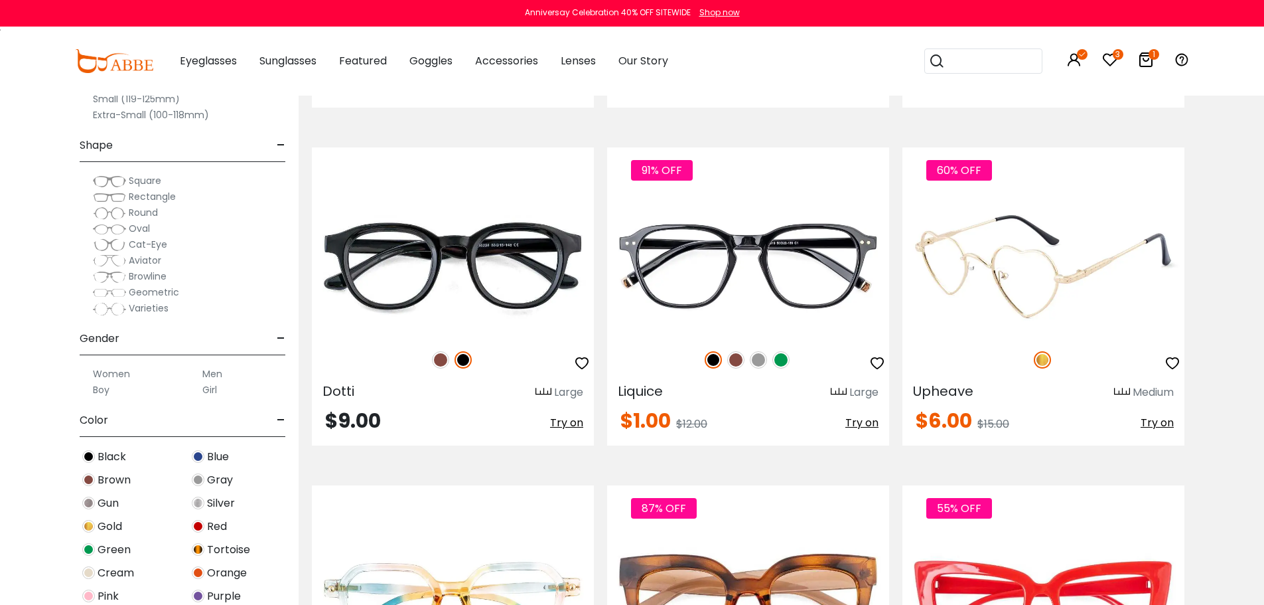
click at [1068, 278] on img at bounding box center [1044, 265] width 282 height 141
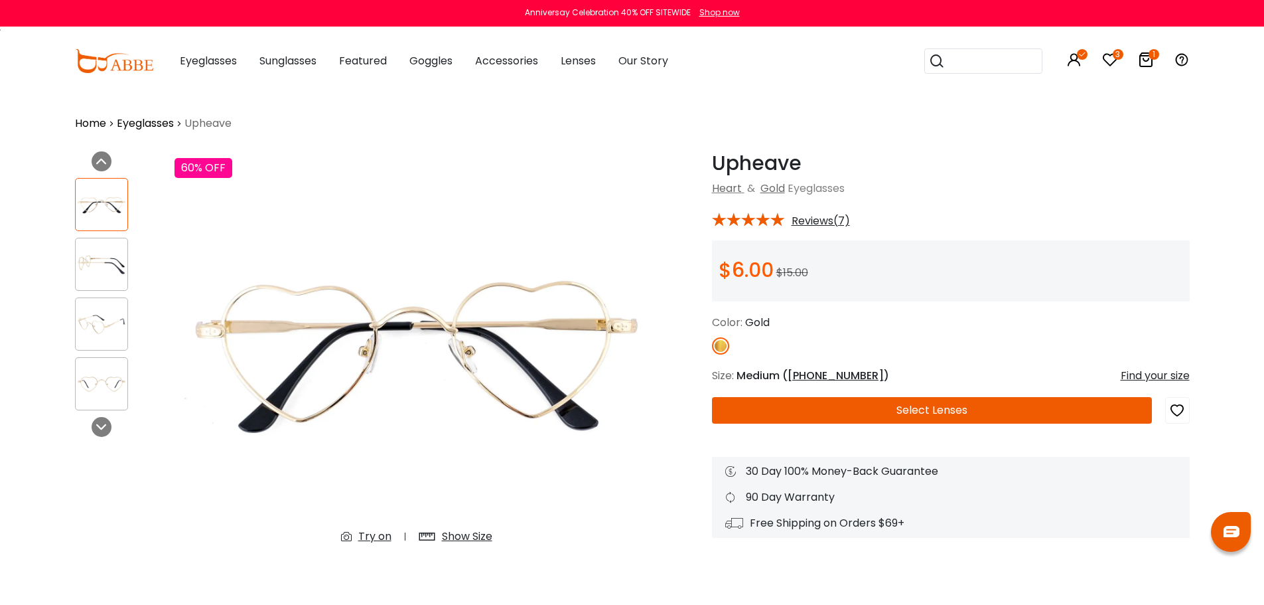
click at [109, 267] on img at bounding box center [102, 265] width 52 height 26
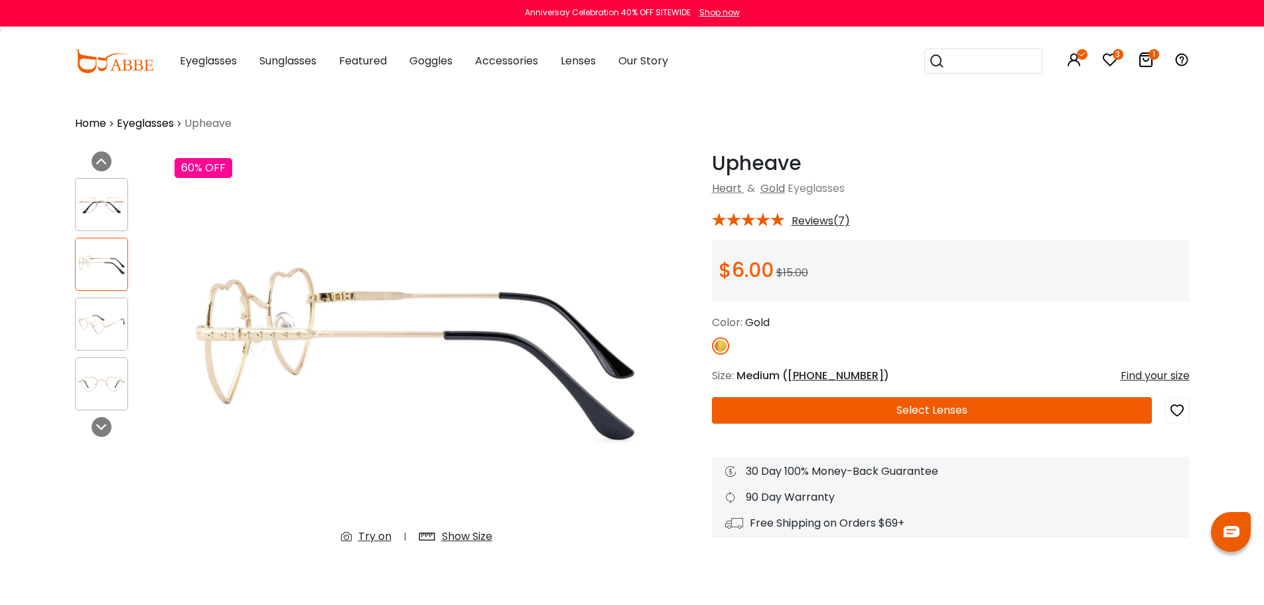
click at [109, 178] on div at bounding box center [101, 204] width 53 height 53
click at [101, 197] on img at bounding box center [102, 205] width 52 height 26
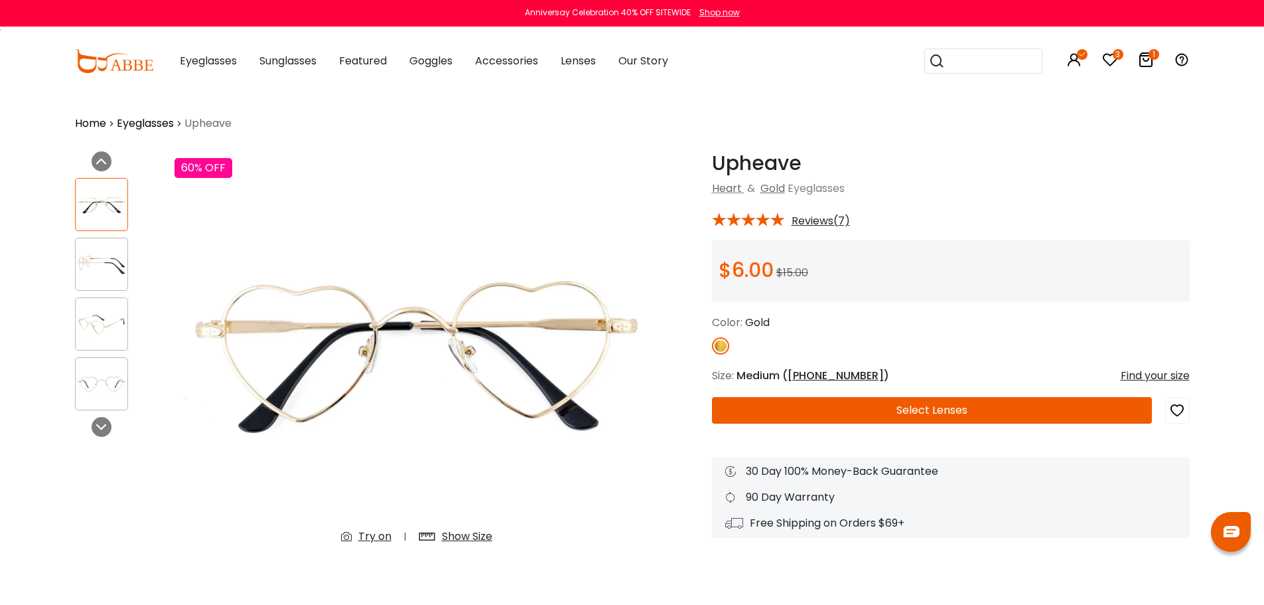
click at [919, 411] on button "Select Lenses" at bounding box center [932, 410] width 440 height 27
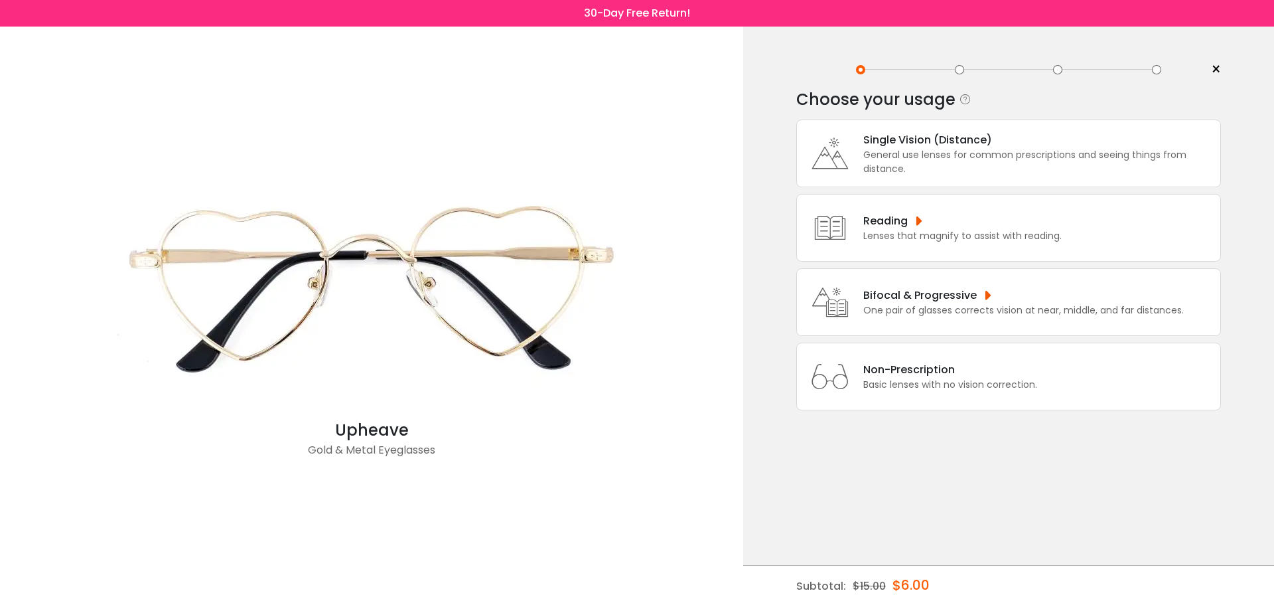
click at [909, 119] on div "Single Vision (Distance) General use lenses for common prescriptions and seeing…" at bounding box center [1008, 153] width 425 height 68
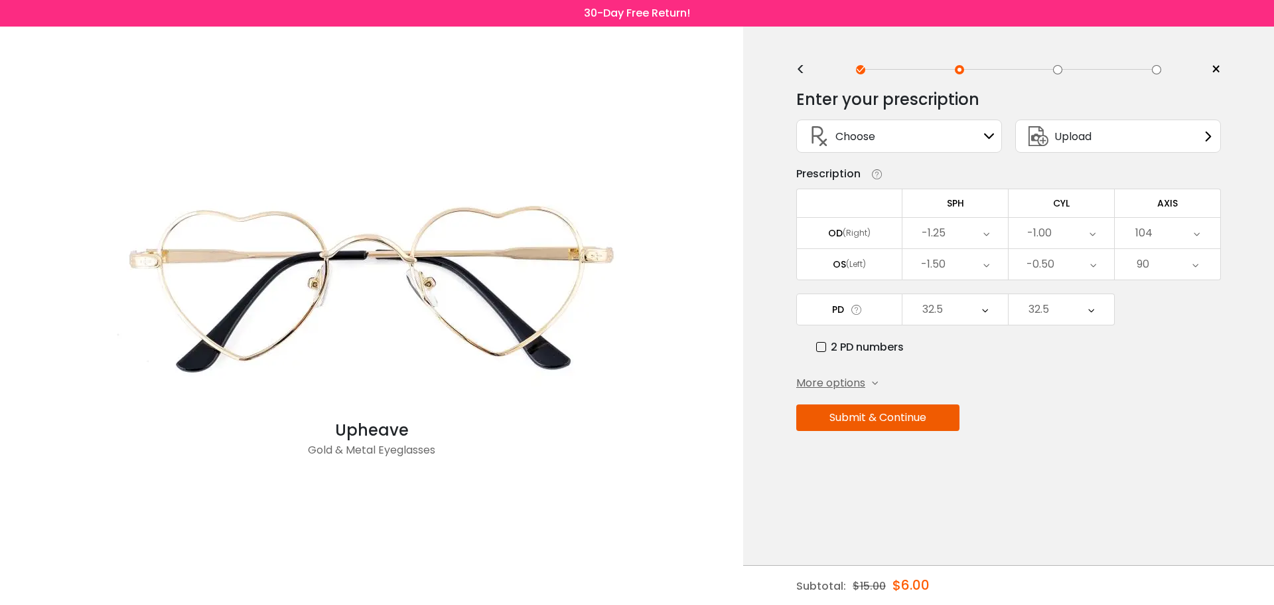
click at [927, 137] on div "Choose Sign In" at bounding box center [899, 136] width 191 height 32
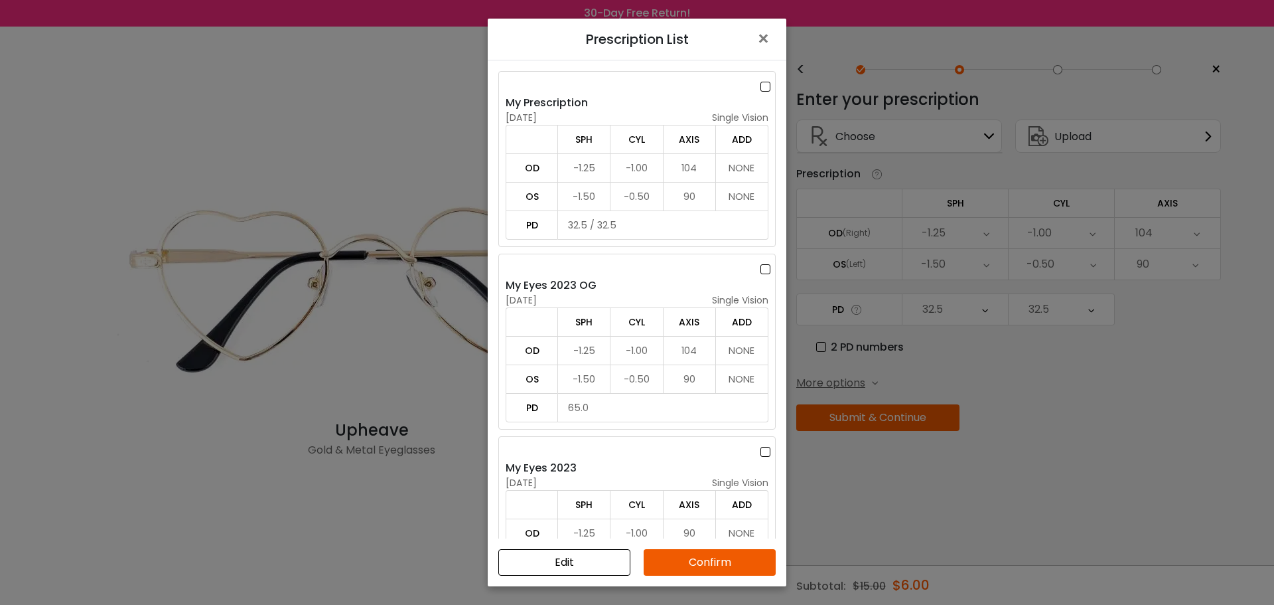
click at [765, 92] on label at bounding box center [768, 86] width 15 height 17
click at [699, 559] on button "Confirm" at bounding box center [710, 562] width 132 height 27
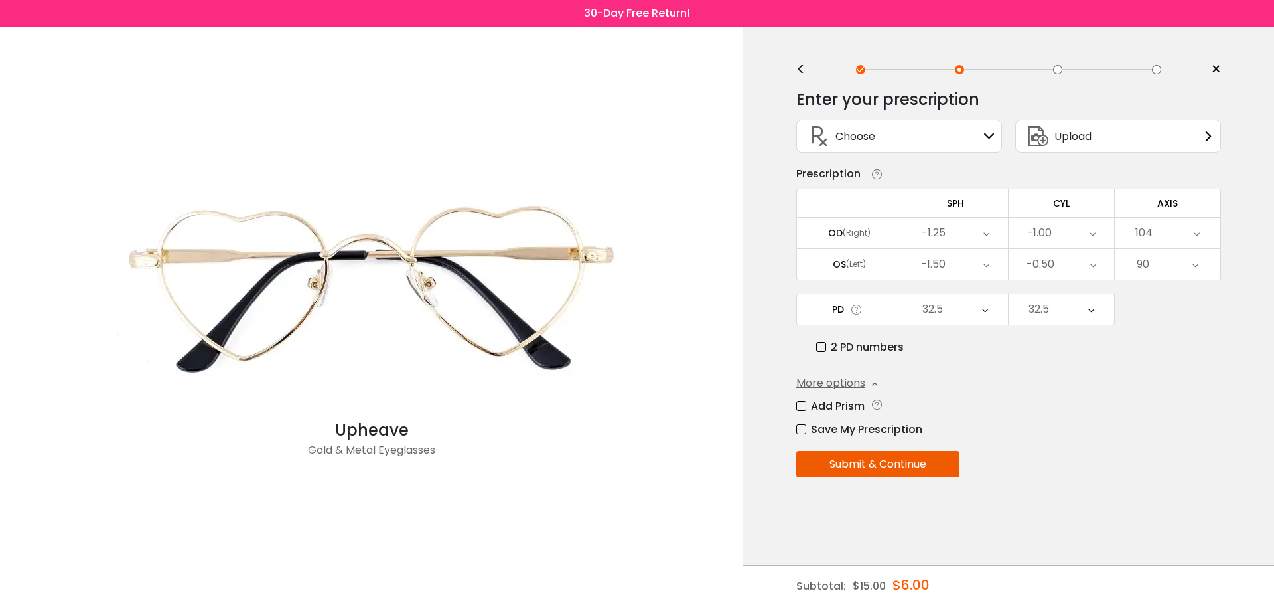
click at [857, 460] on button "Submit & Continue" at bounding box center [877, 464] width 163 height 27
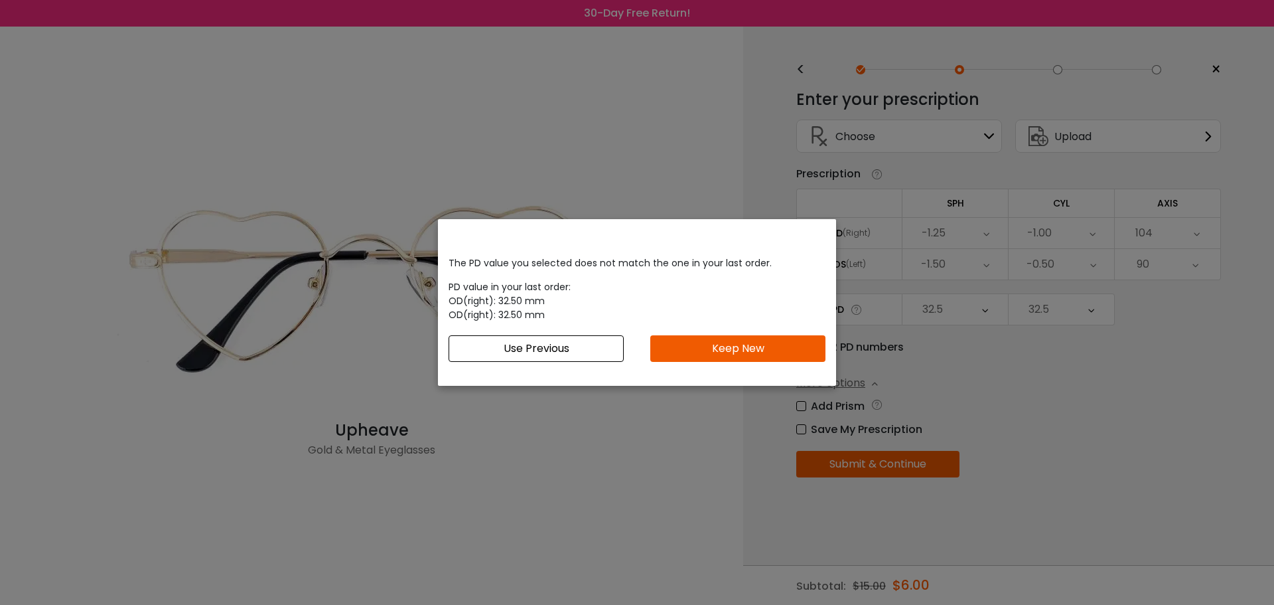
click at [698, 346] on button "Keep New" at bounding box center [737, 348] width 175 height 27
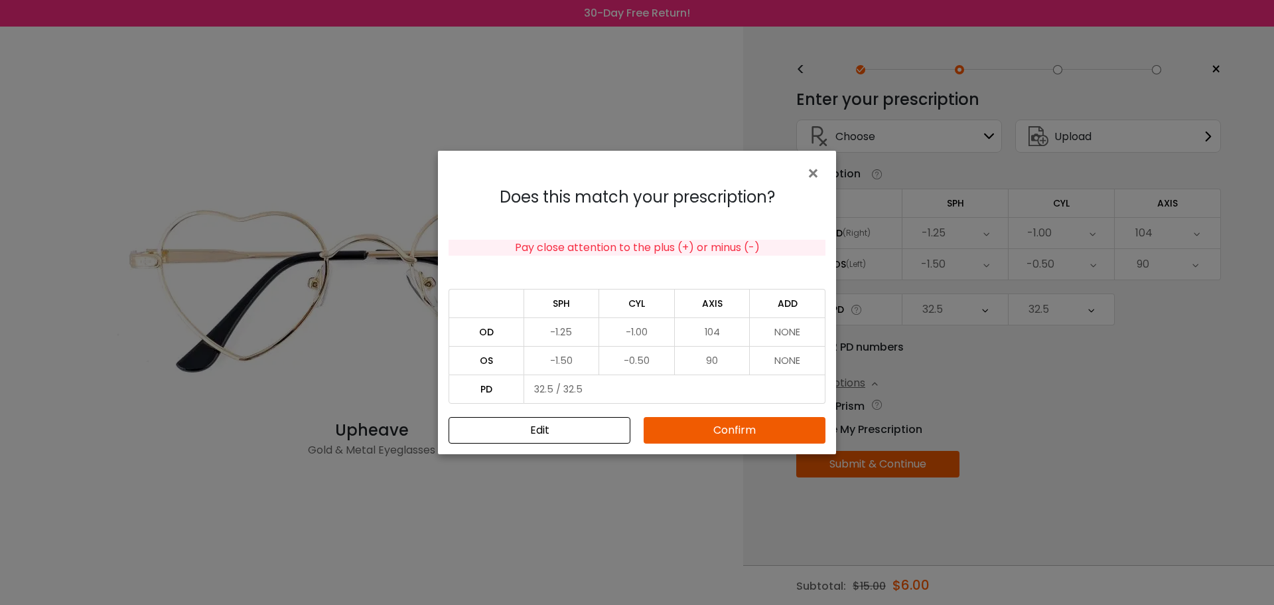
click at [721, 435] on button "Confirm" at bounding box center [735, 430] width 182 height 27
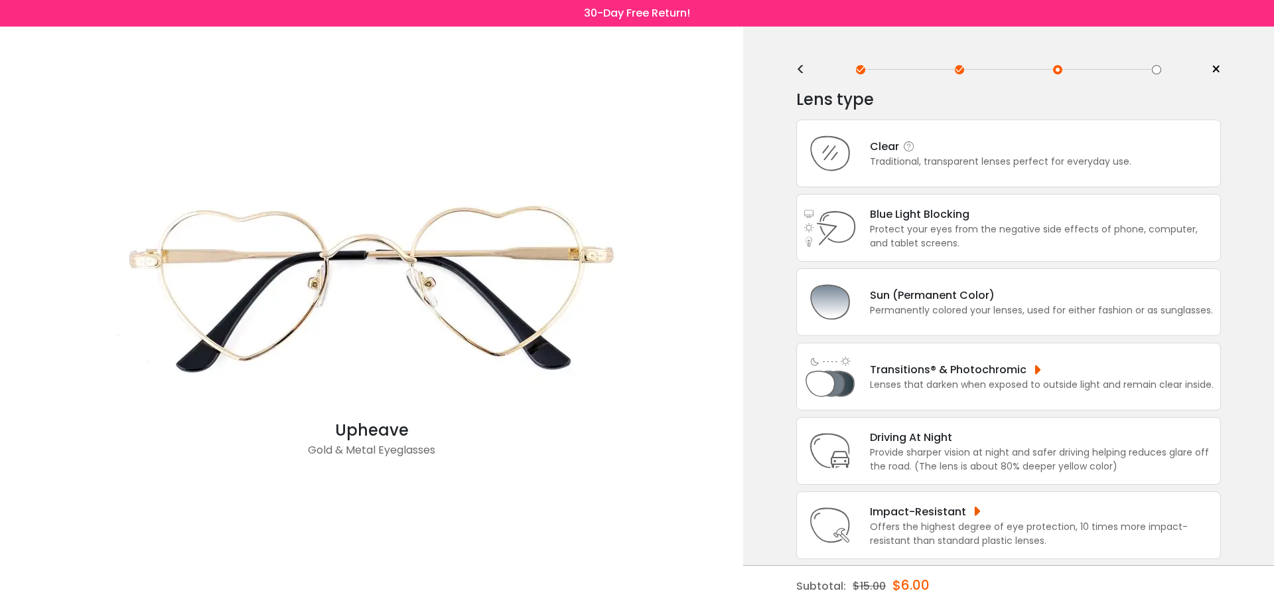
click at [860, 152] on div "Clear Traditional, transparent lenses perfect for everyday use." at bounding box center [994, 153] width 275 height 31
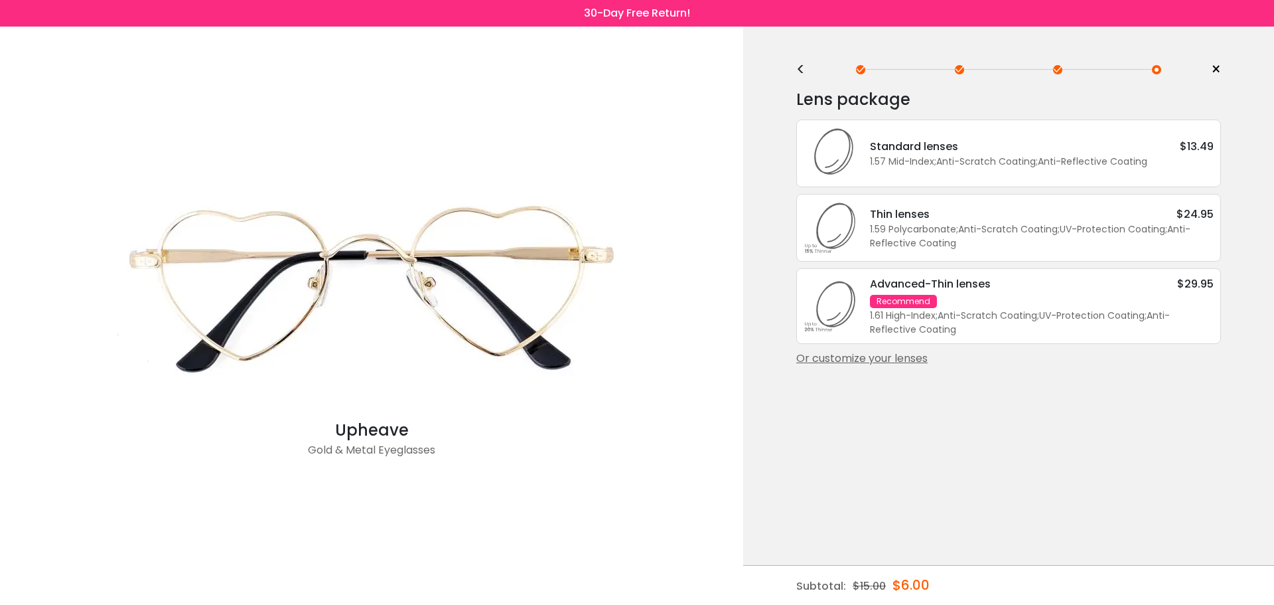
click at [860, 152] on div "Standard lenses $13.49 1.57 Mid-Index ; Anti-Scratch Coating ; Anti-Reflective …" at bounding box center [1035, 153] width 357 height 31
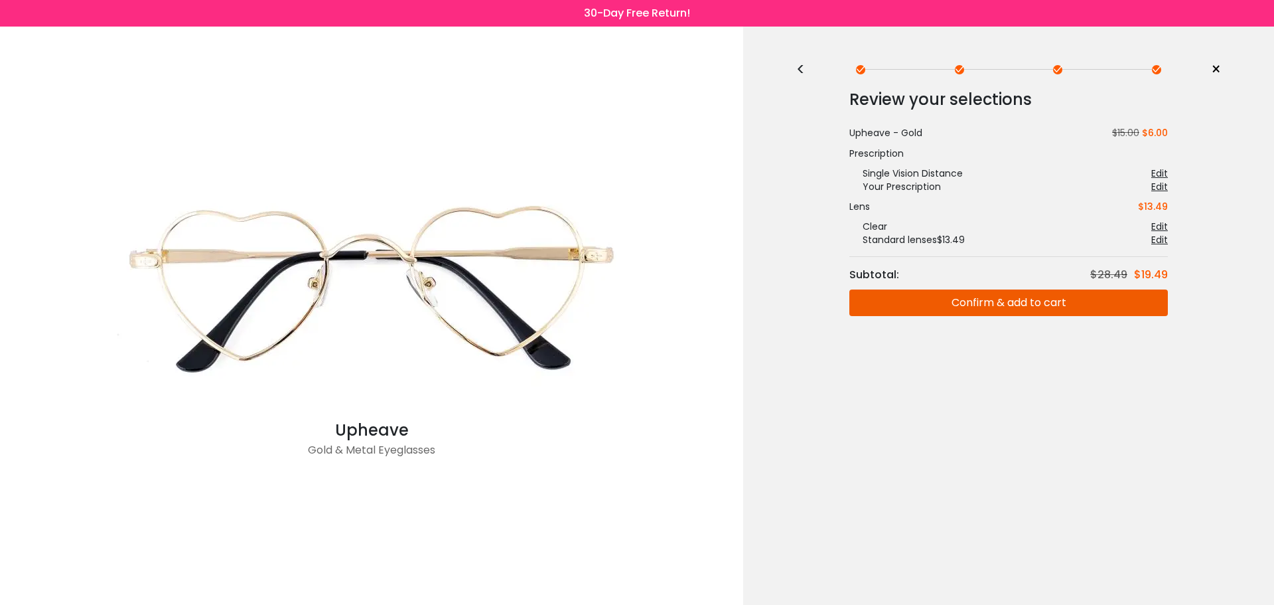
click at [1025, 304] on button "Confirm & add to cart" at bounding box center [1008, 302] width 319 height 27
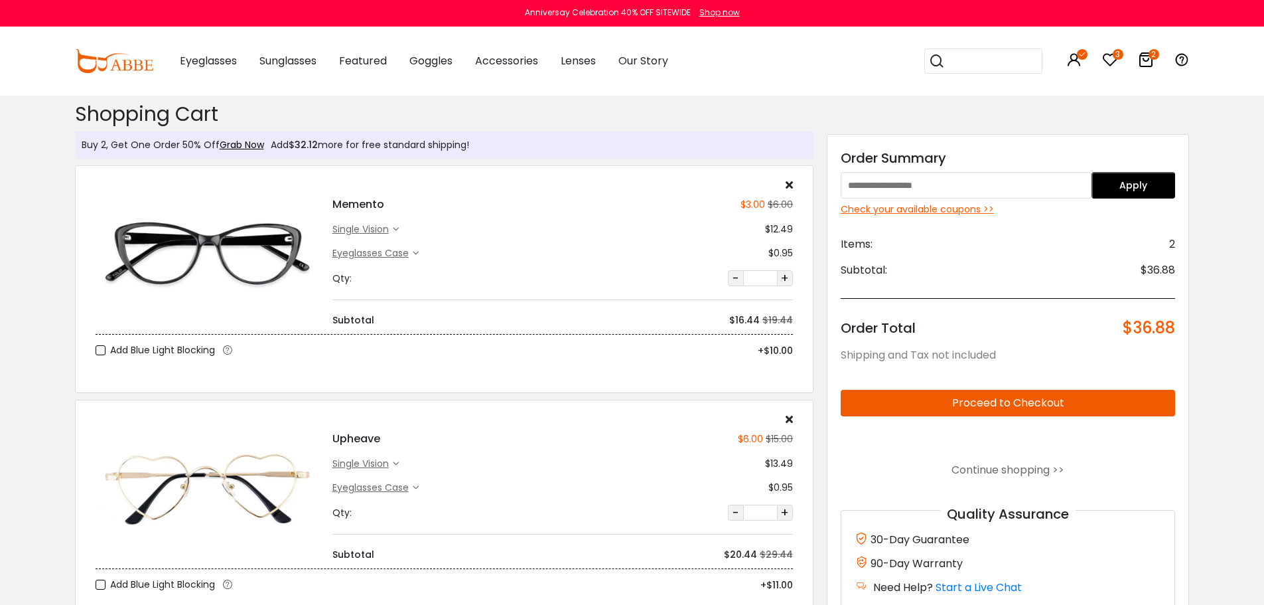
click at [737, 281] on button "-" at bounding box center [736, 278] width 16 height 16
click at [740, 281] on button "-" at bounding box center [736, 278] width 16 height 16
click at [788, 186] on icon at bounding box center [789, 184] width 7 height 11
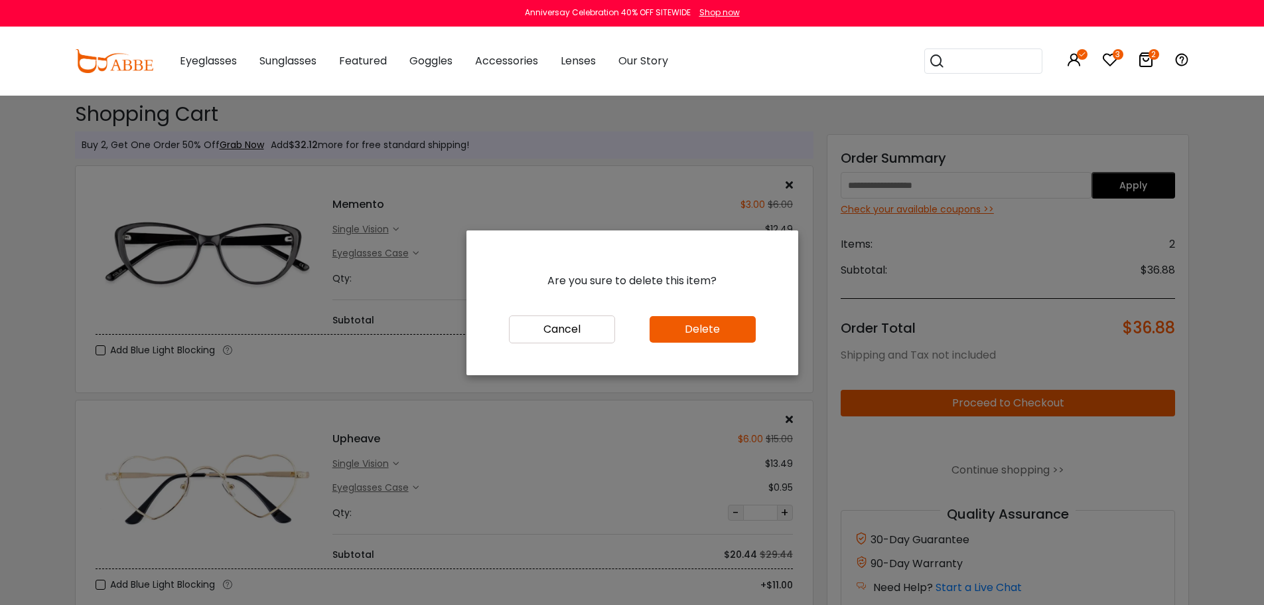
click at [701, 340] on button "Delete" at bounding box center [703, 329] width 106 height 27
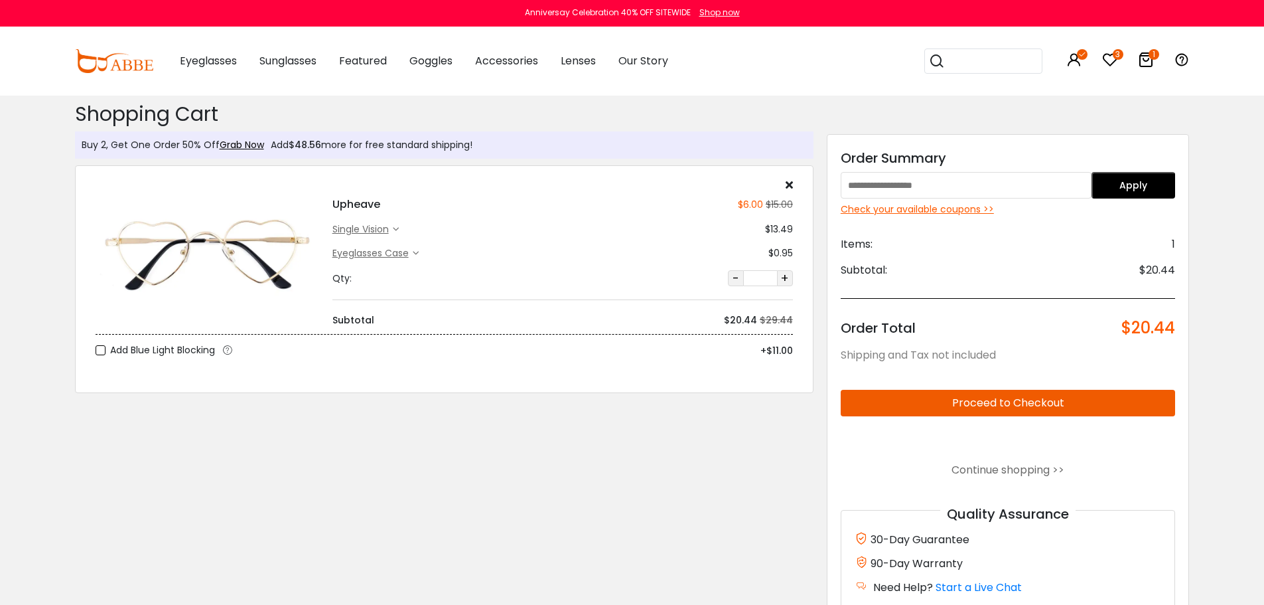
click at [926, 183] on input "text" at bounding box center [966, 185] width 251 height 27
type input "*"
type input "********"
click at [1160, 191] on button "Apply" at bounding box center [1134, 185] width 84 height 27
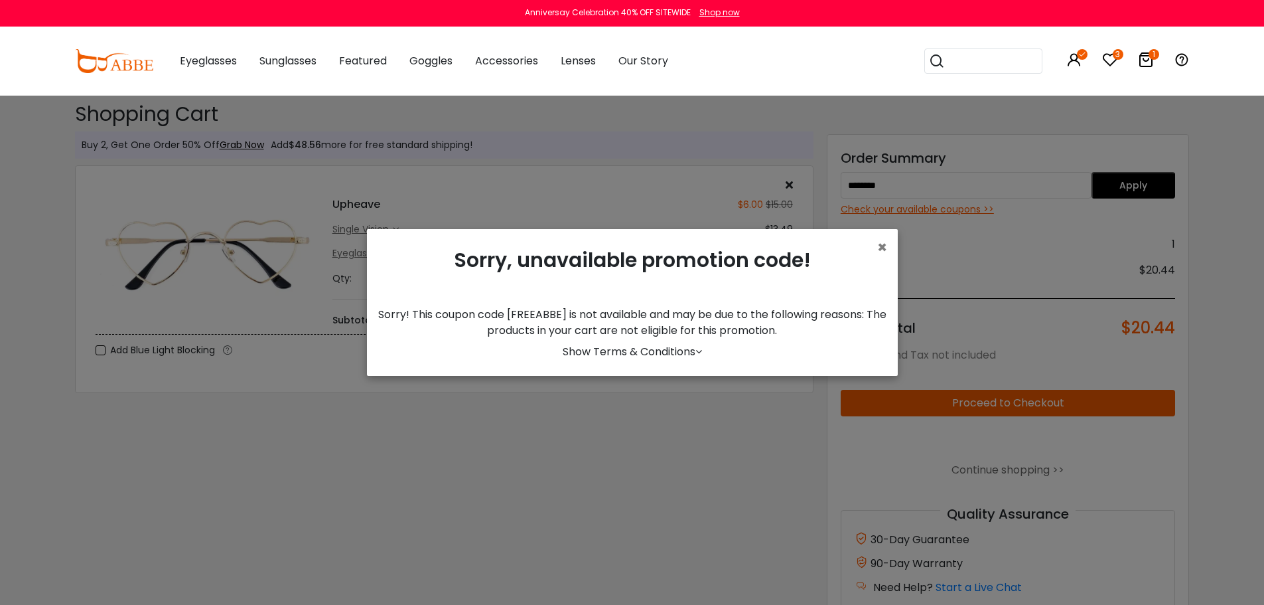
click at [664, 350] on link "Show Terms & Conditions" at bounding box center [632, 351] width 139 height 15
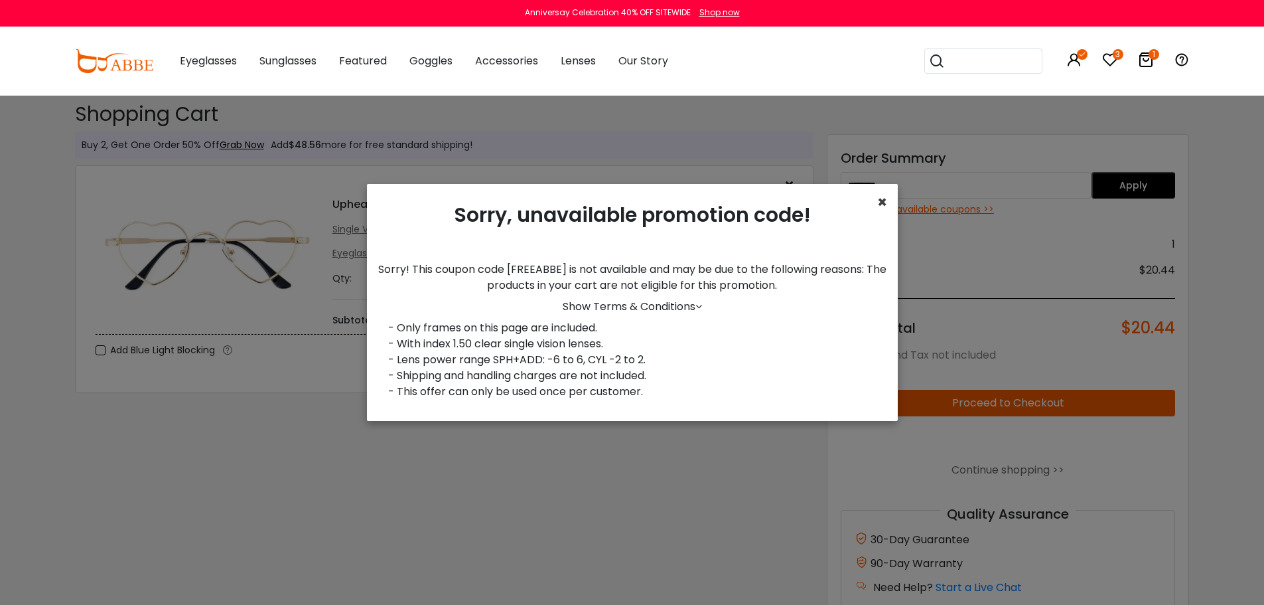
click at [882, 203] on span "×" at bounding box center [882, 202] width 10 height 22
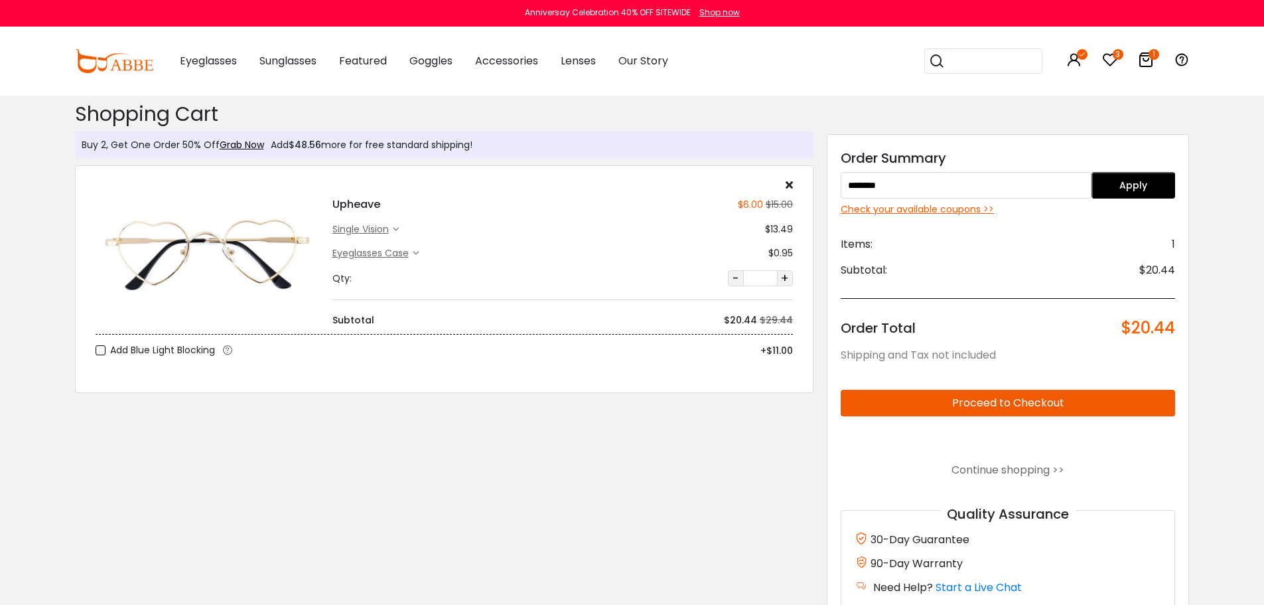
click at [376, 226] on div "single vision" at bounding box center [362, 229] width 60 height 14
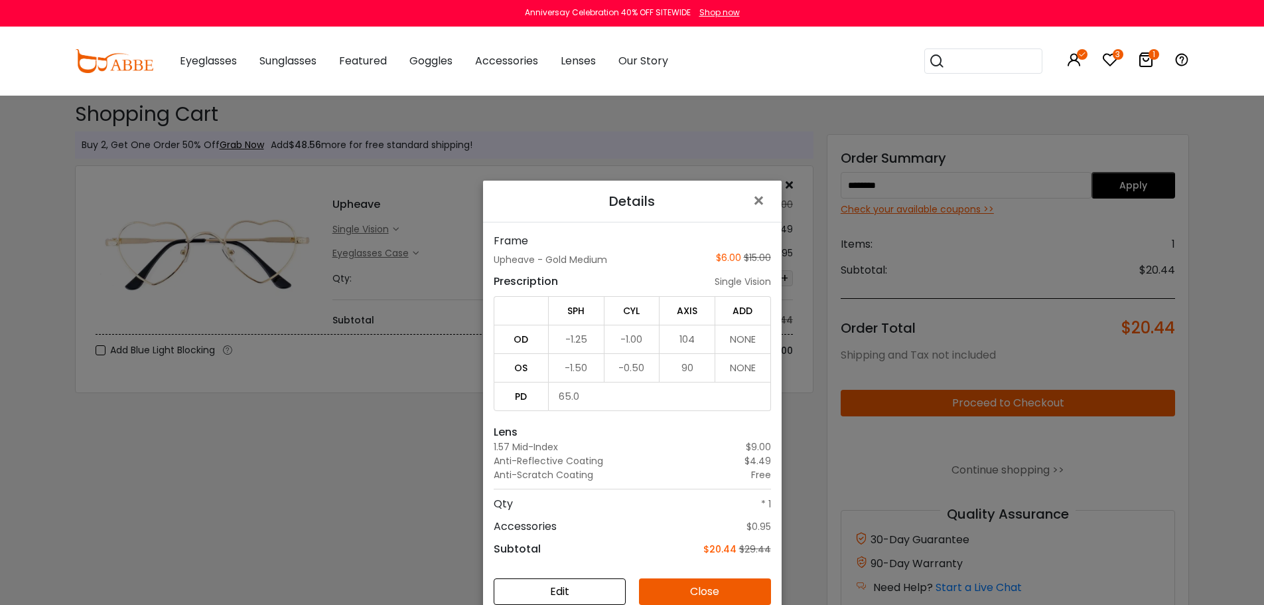
click at [563, 587] on button "Edit" at bounding box center [560, 591] width 132 height 27
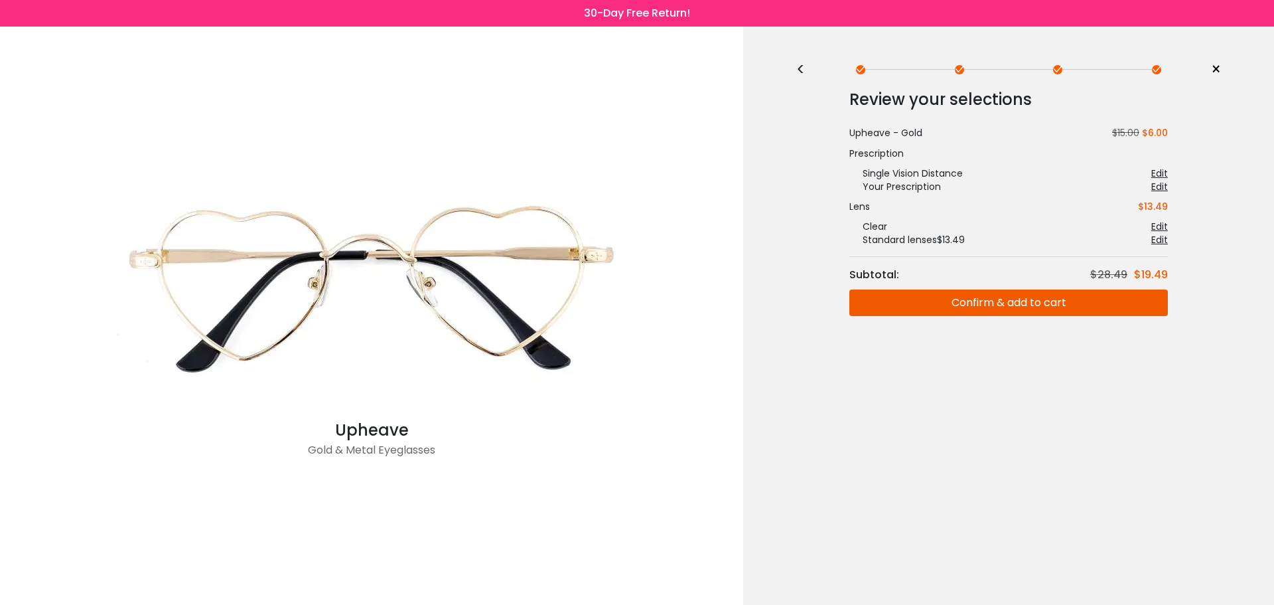
click at [803, 72] on div "<" at bounding box center [806, 69] width 20 height 11
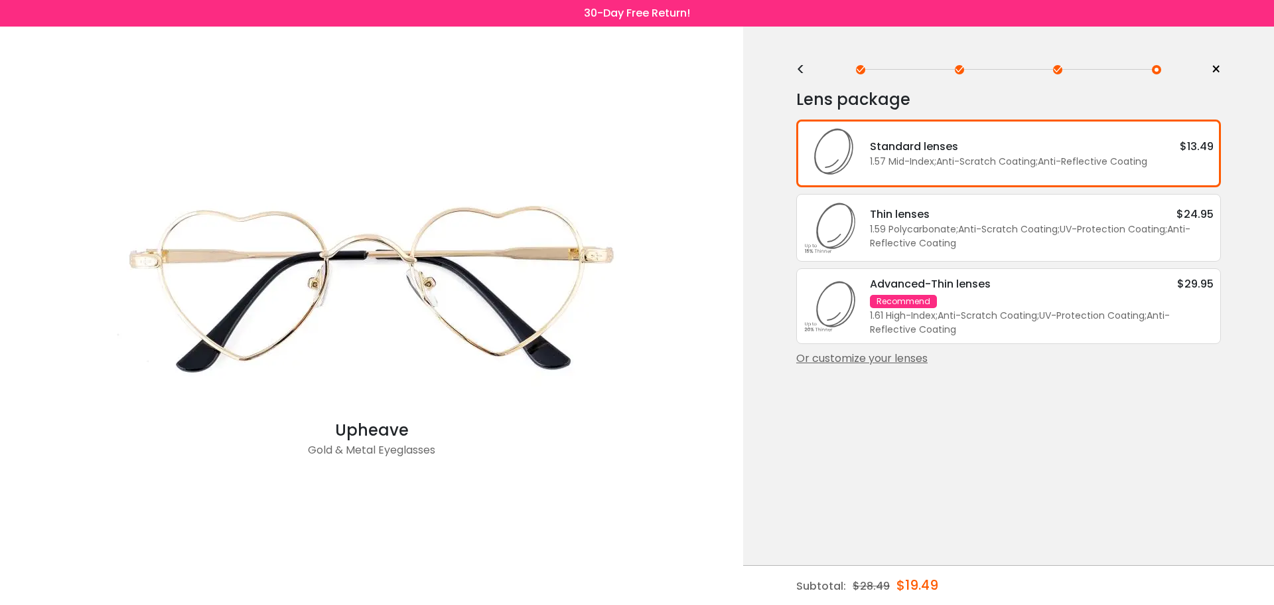
click at [922, 238] on div "1.59 Polycarbonate ; Anti-Scratch Coating ; UV-Protection Coating ; Anti-Reflec…" at bounding box center [1042, 236] width 344 height 28
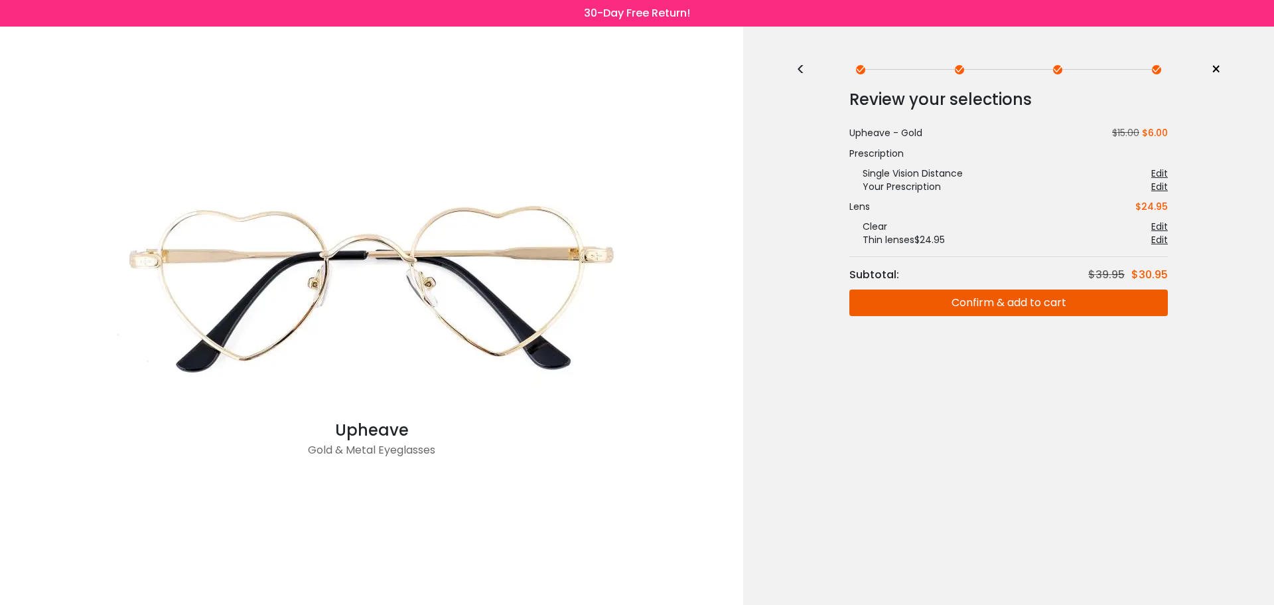
click at [812, 74] on div "<" at bounding box center [806, 69] width 20 height 11
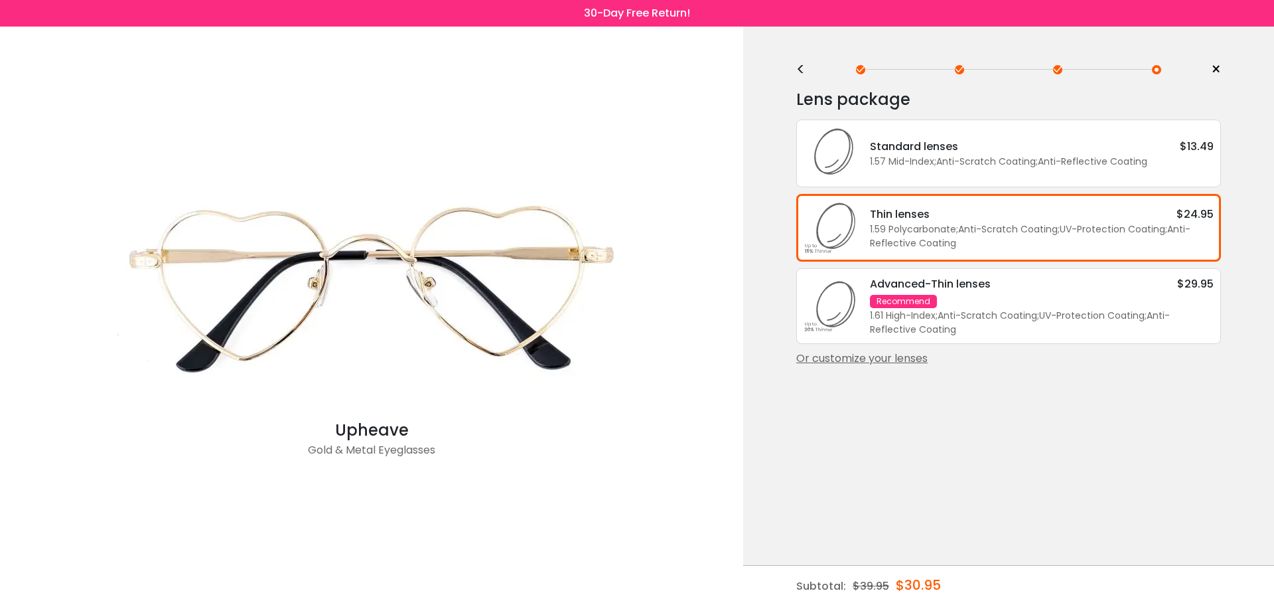
click at [872, 161] on div "1.57 Mid-Index ; Anti-Scratch Coating ; Anti-Reflective Coating ;" at bounding box center [1042, 162] width 344 height 14
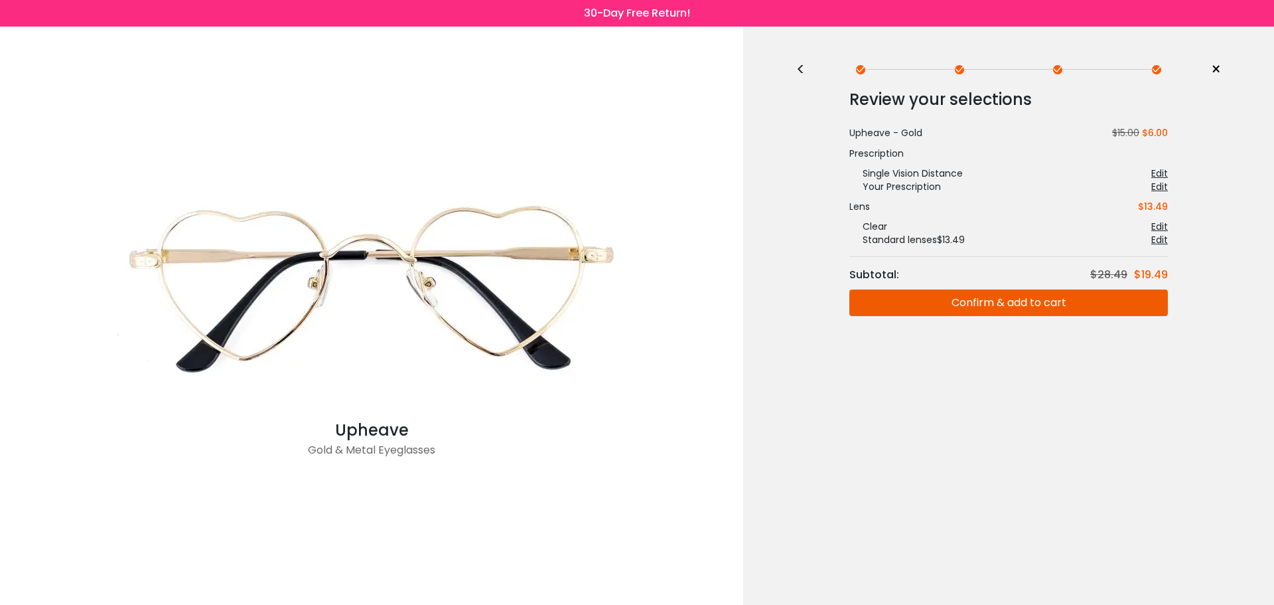
drag, startPoint x: 1218, startPoint y: 68, endPoint x: 1205, endPoint y: 70, distance: 14.1
click at [1218, 68] on span "×" at bounding box center [1216, 70] width 10 height 20
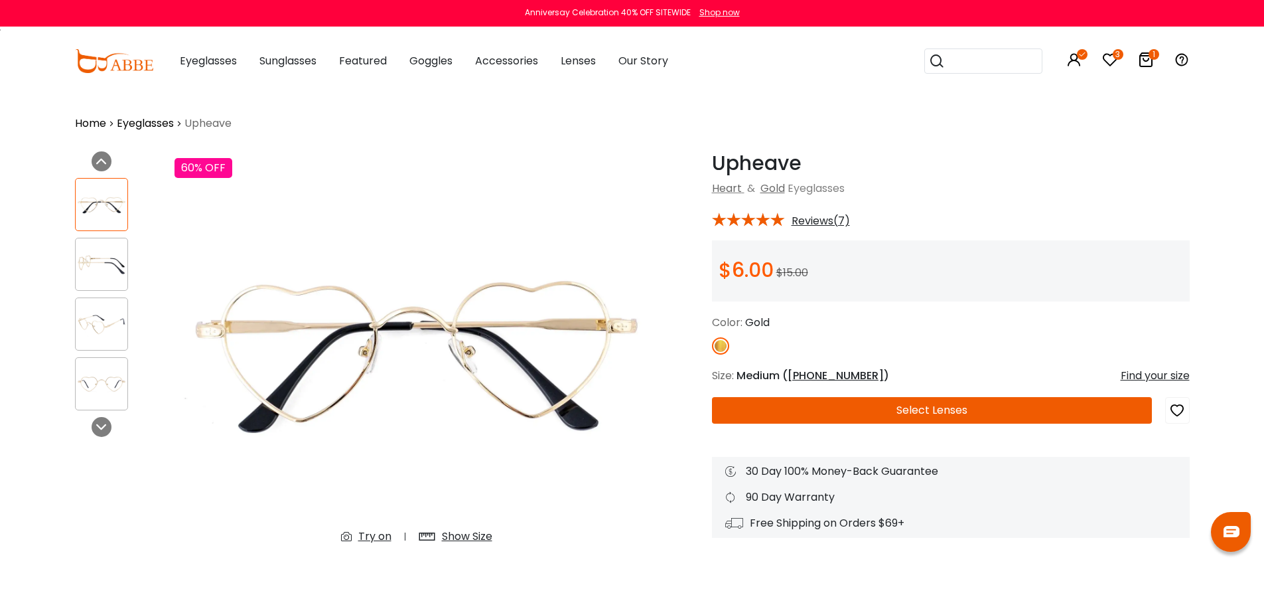
click at [1149, 59] on icon at bounding box center [1146, 60] width 16 height 16
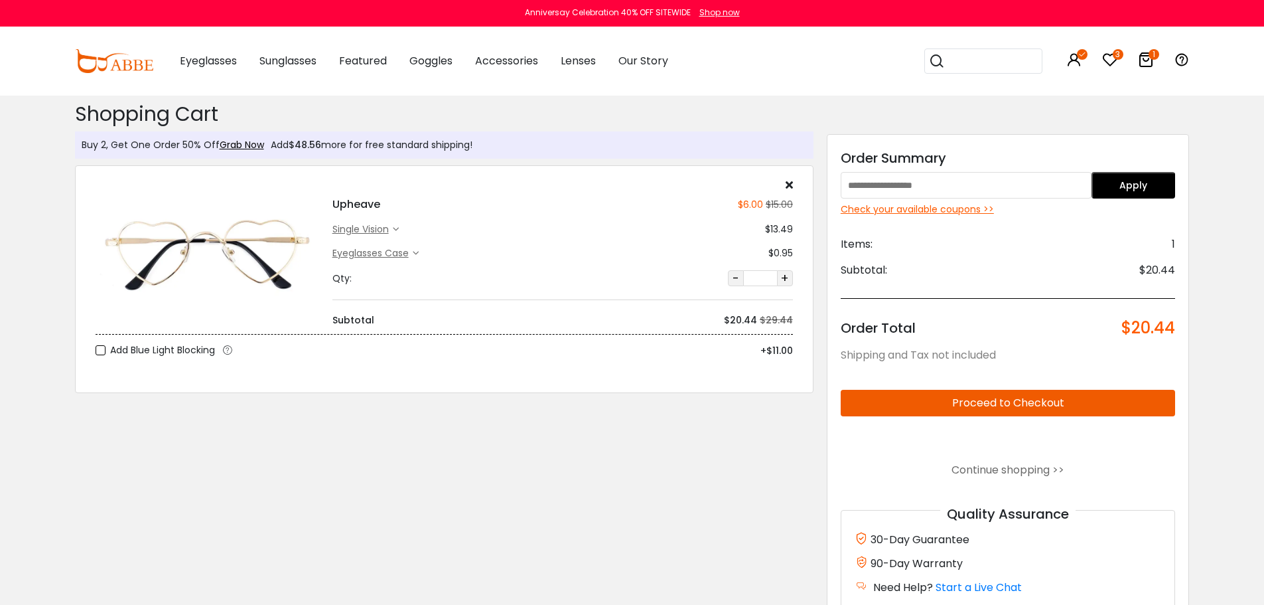
click at [556, 474] on div "Shopping Cart ( 1 ): $20.44 Shopping Cart Buy 2, Get One Order 50% Off Grab Now…" at bounding box center [444, 370] width 752 height 548
click at [786, 184] on icon at bounding box center [789, 184] width 7 height 11
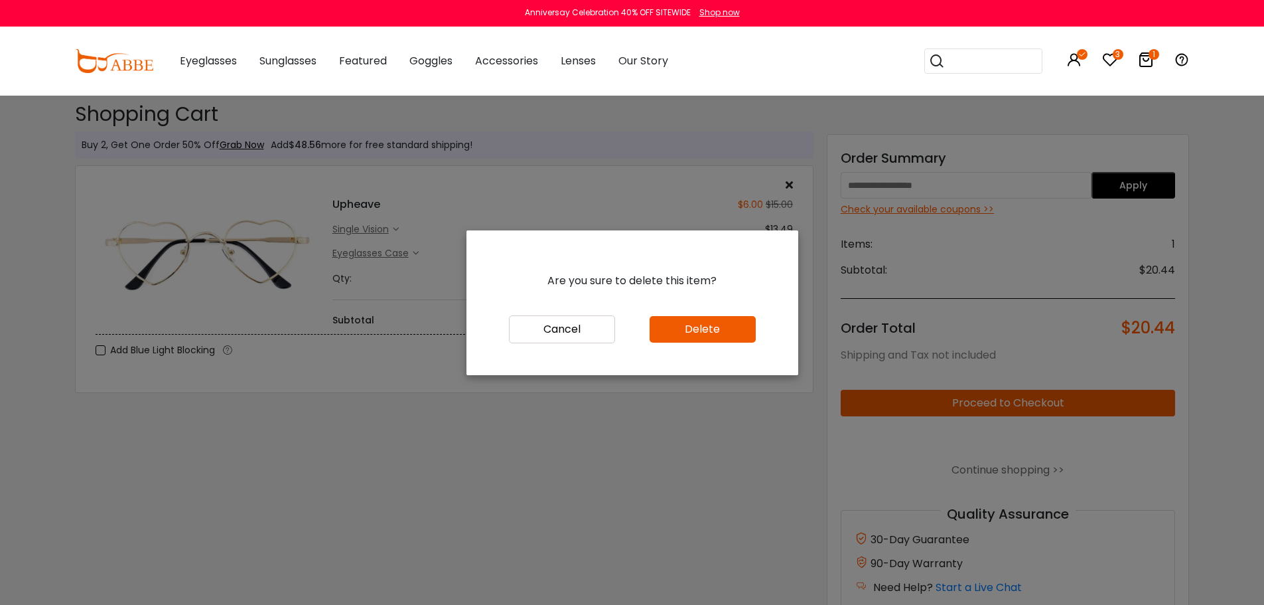
click at [666, 329] on button "Delete" at bounding box center [703, 329] width 106 height 27
